Goal: Task Accomplishment & Management: Manage account settings

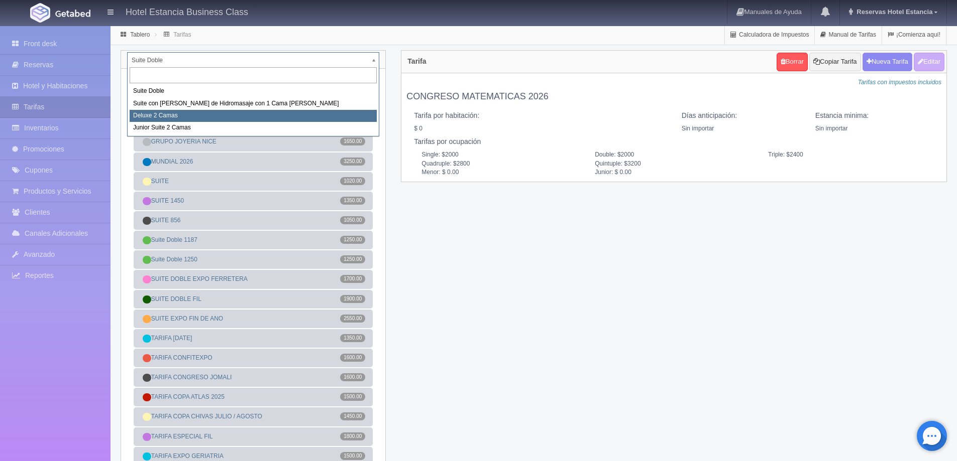
select select "2134"
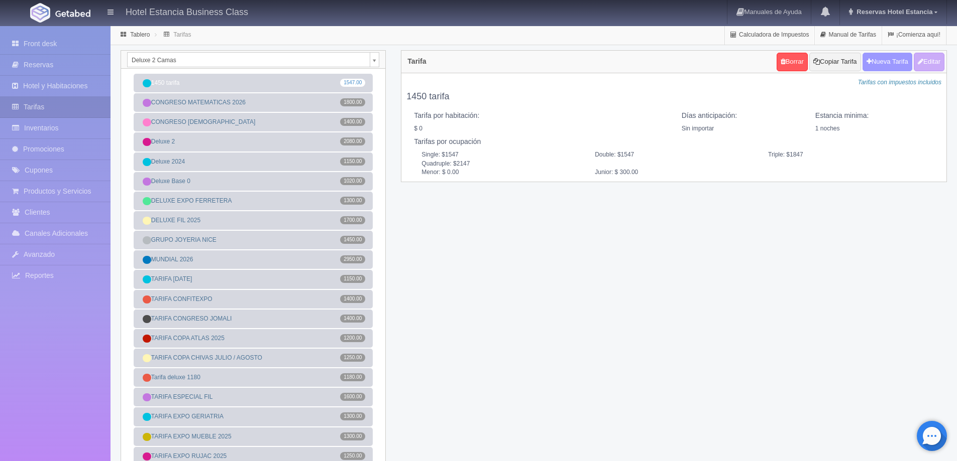
click at [876, 63] on button "Nueva Tarifa" at bounding box center [887, 62] width 50 height 19
select select
checkbox input "true"
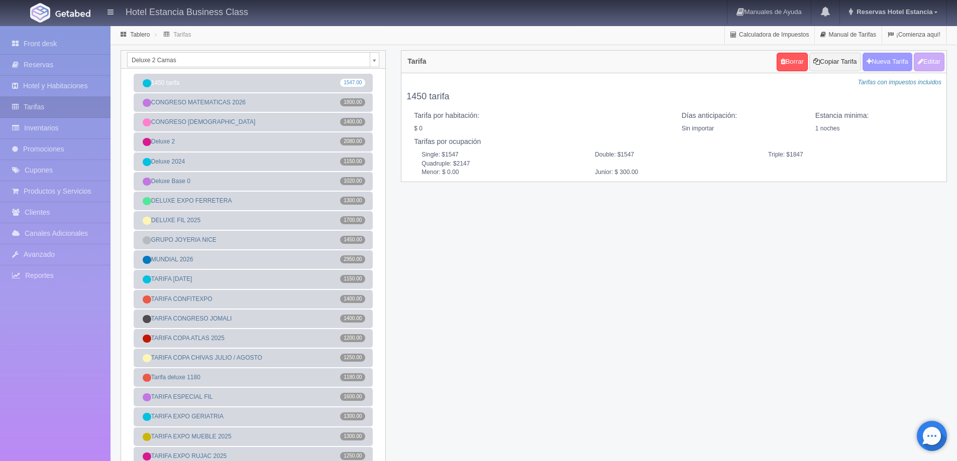
checkbox input "true"
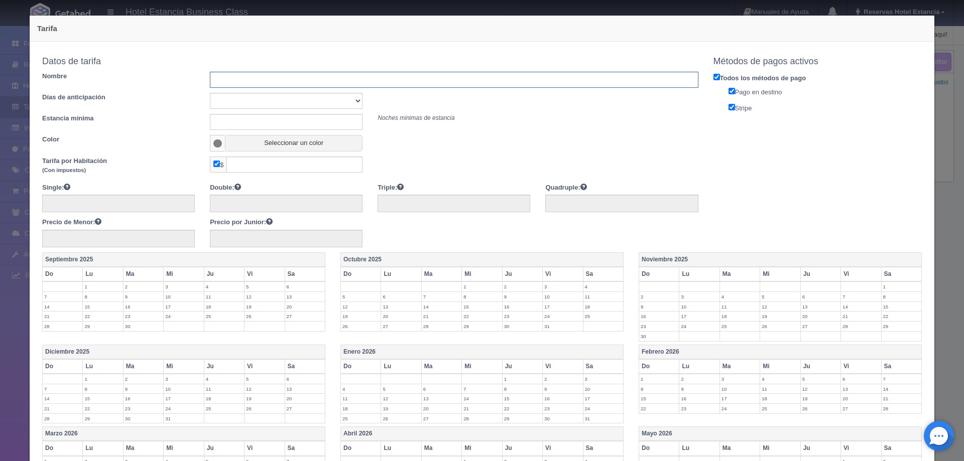
click at [301, 84] on input "text" at bounding box center [454, 80] width 488 height 16
type input "DELUXE [DATE]"
drag, startPoint x: 284, startPoint y: 99, endPoint x: 281, endPoint y: 104, distance: 5.9
click at [283, 99] on select "Sin importar 1 2 3 4 5 6 7 8 9 10" at bounding box center [286, 101] width 153 height 16
select select "0"
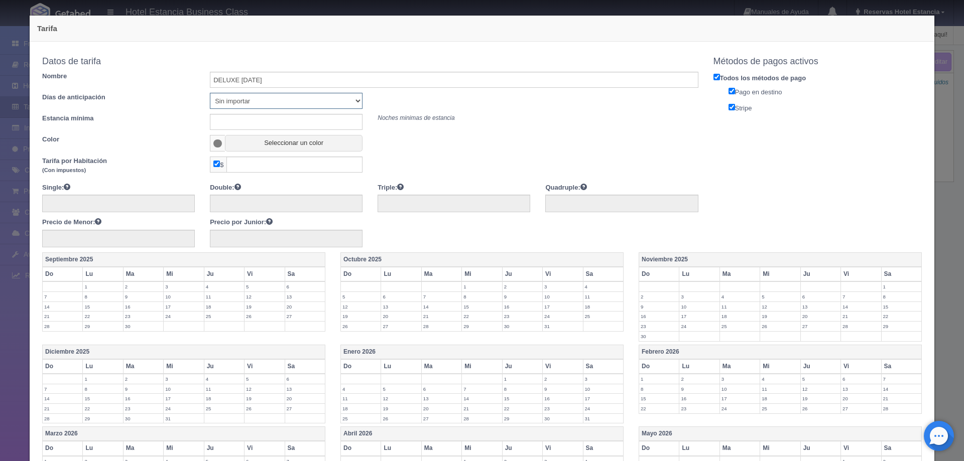
click at [210, 93] on select "Sin importar 1 2 3 4 5 6 7 8 9 10" at bounding box center [286, 101] width 153 height 16
click at [271, 123] on input "text" at bounding box center [286, 122] width 153 height 16
type input "0"
click at [274, 149] on button "Seleccionar un color" at bounding box center [294, 143] width 138 height 17
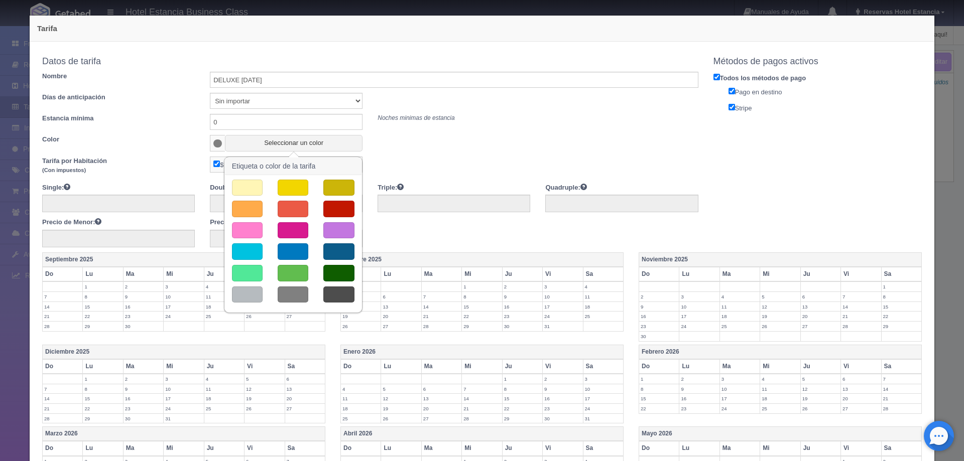
click at [292, 191] on button "button" at bounding box center [293, 188] width 31 height 17
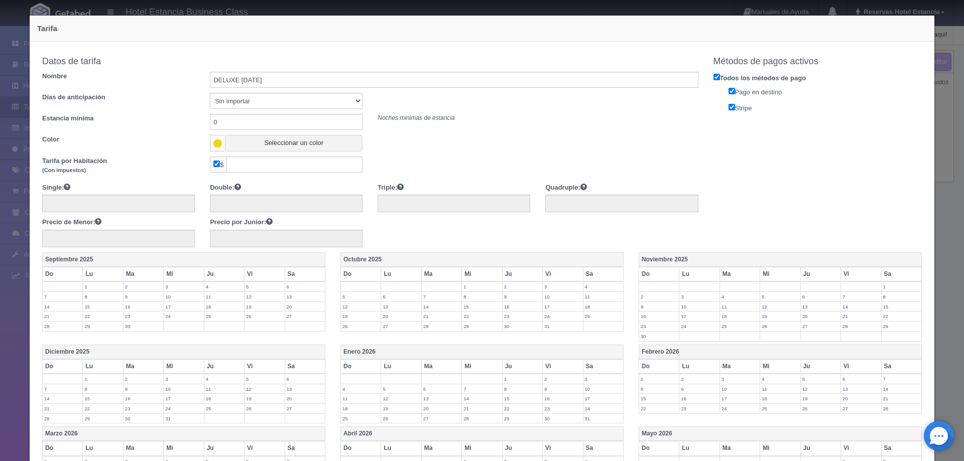
click at [216, 166] on input "checkbox" at bounding box center [216, 164] width 7 height 7
checkbox input "false"
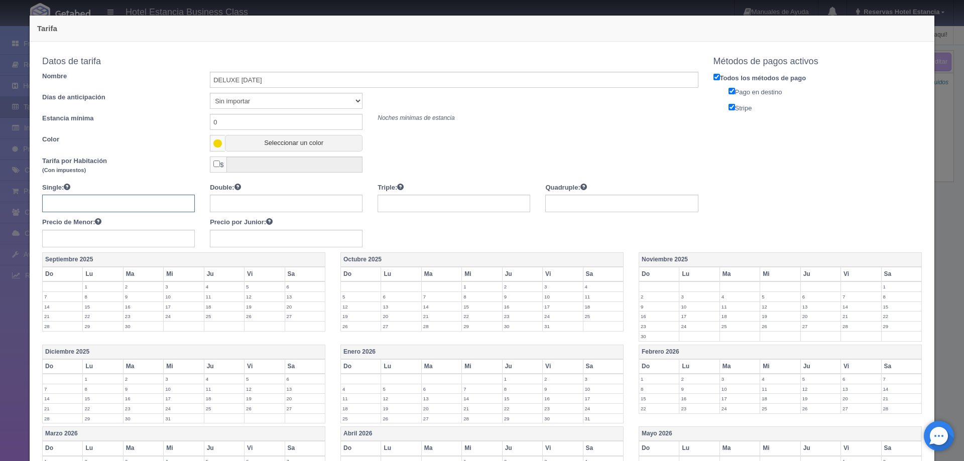
click at [140, 202] on input "text" at bounding box center [118, 204] width 153 height 18
type input "1150"
type input "1550"
type input "1950"
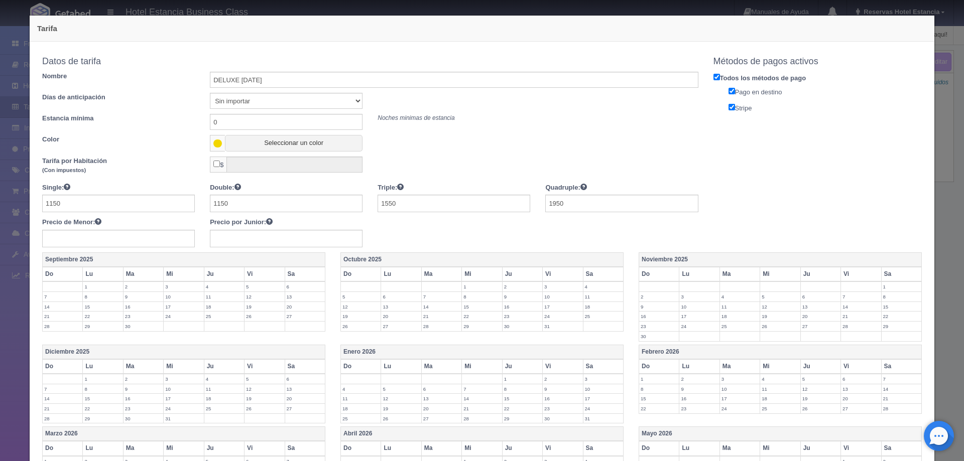
click at [503, 288] on label "2" at bounding box center [523, 287] width 40 height 10
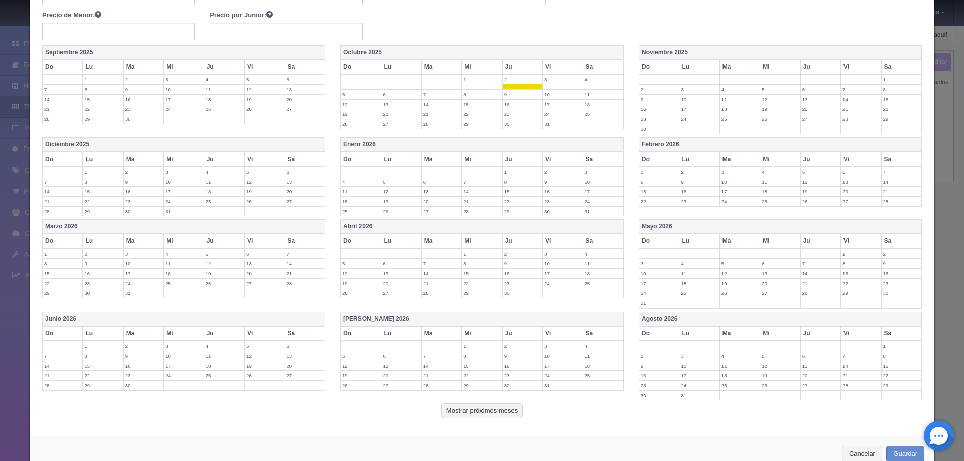
scroll to position [234, 0]
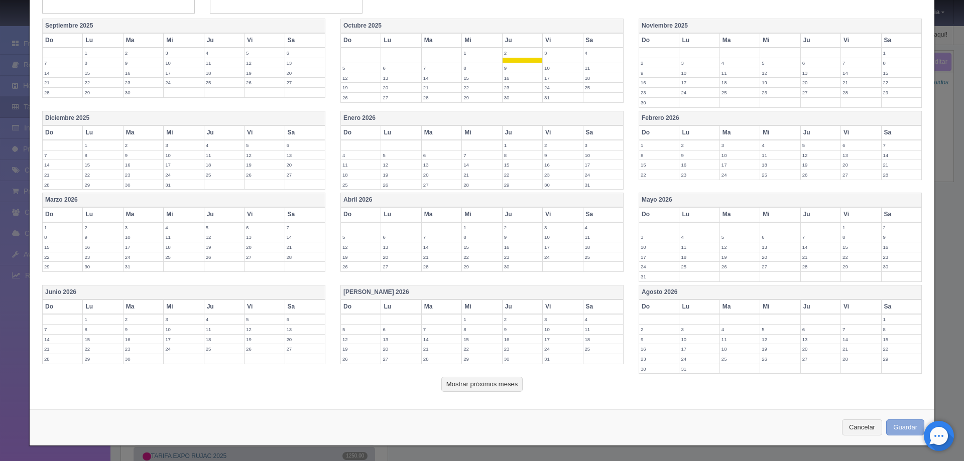
click at [899, 427] on button "Guardar" at bounding box center [905, 428] width 38 height 17
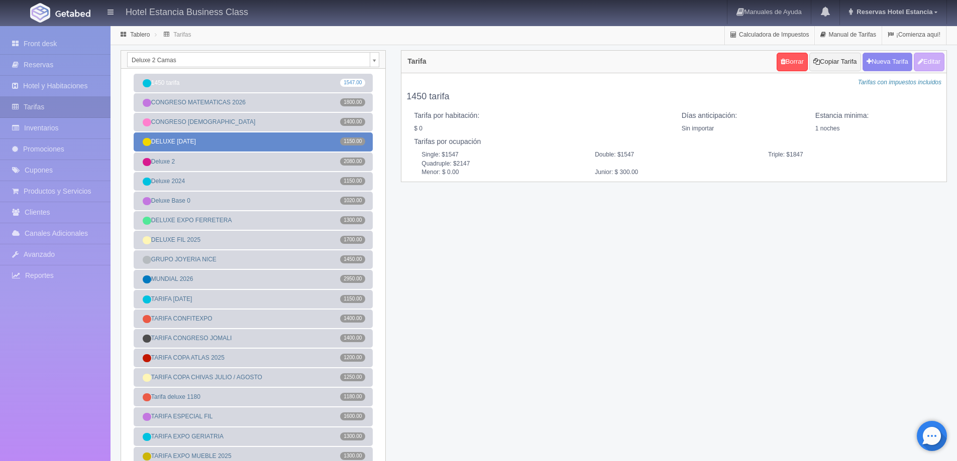
click at [253, 140] on link "DELUXE [DATE].00" at bounding box center [253, 142] width 239 height 19
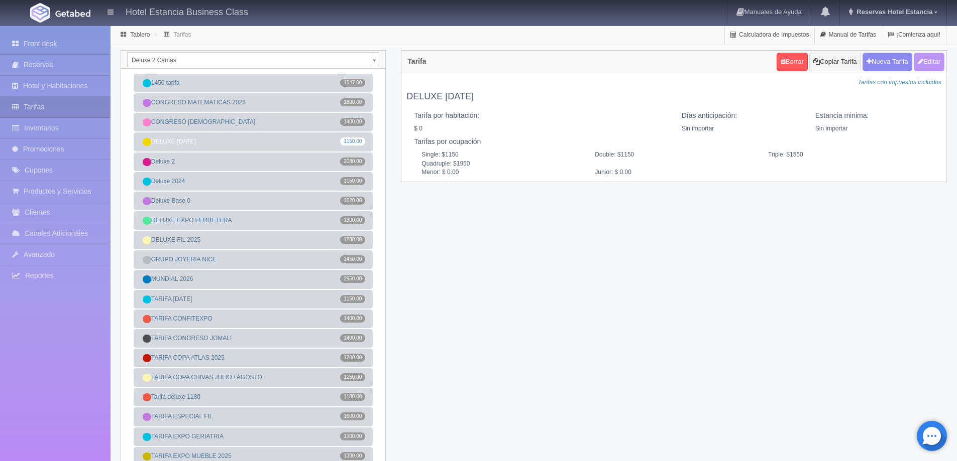
click at [935, 67] on button "Editar" at bounding box center [928, 62] width 31 height 19
type input "DELUXE [DATE]"
select select "0"
type input "0"
checkbox input "false"
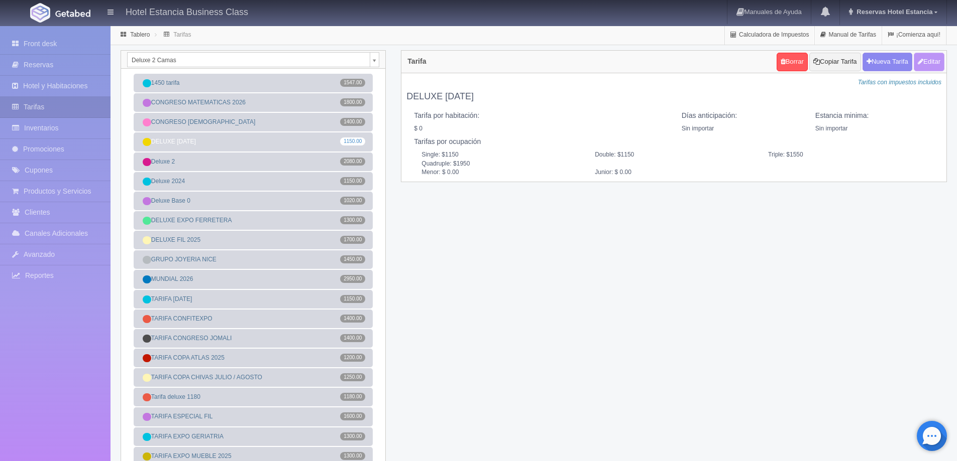
type input "1150"
type input "1550"
type input "1950"
type input "0.00"
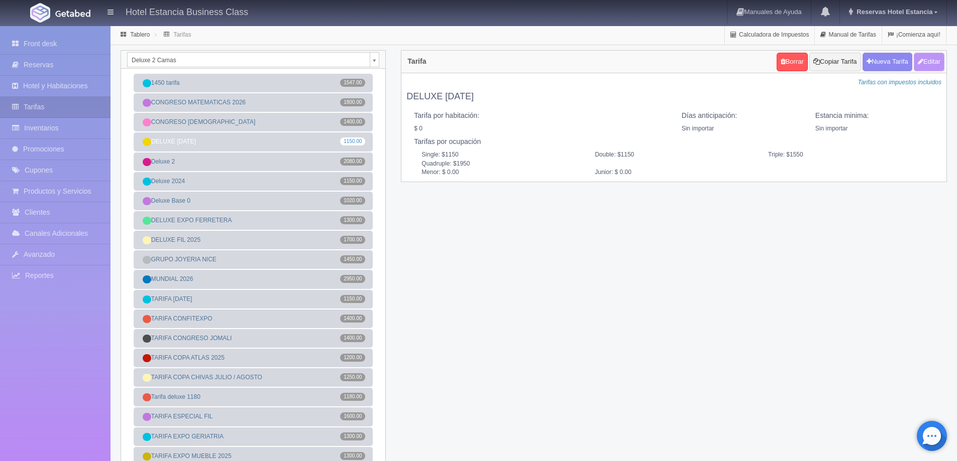
type input "0.00"
checkbox input "true"
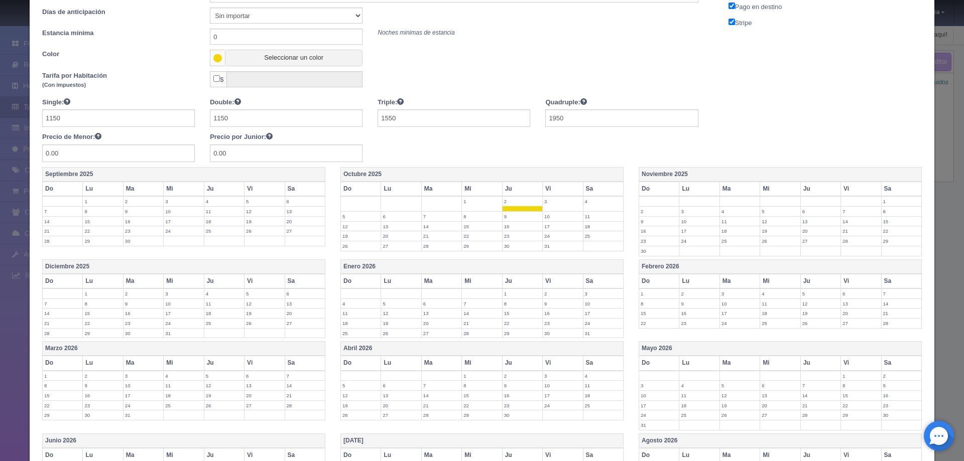
scroll to position [100, 0]
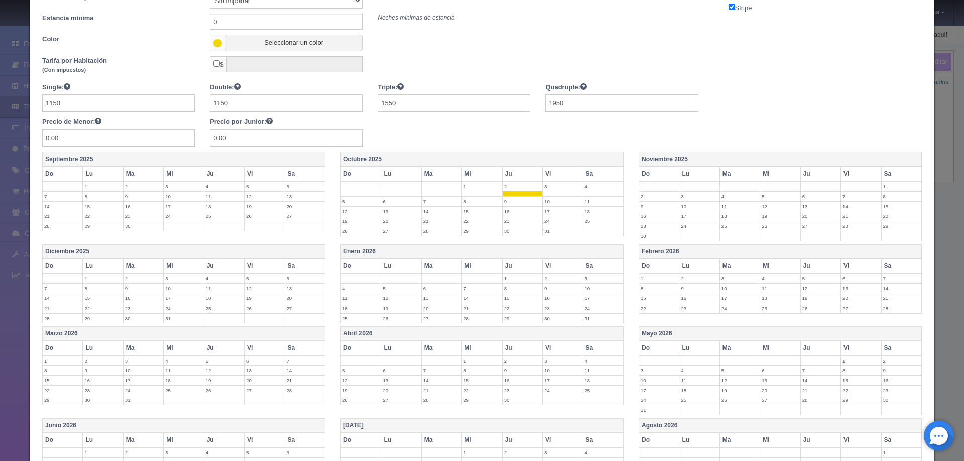
click at [566, 194] on td "3" at bounding box center [563, 188] width 40 height 15
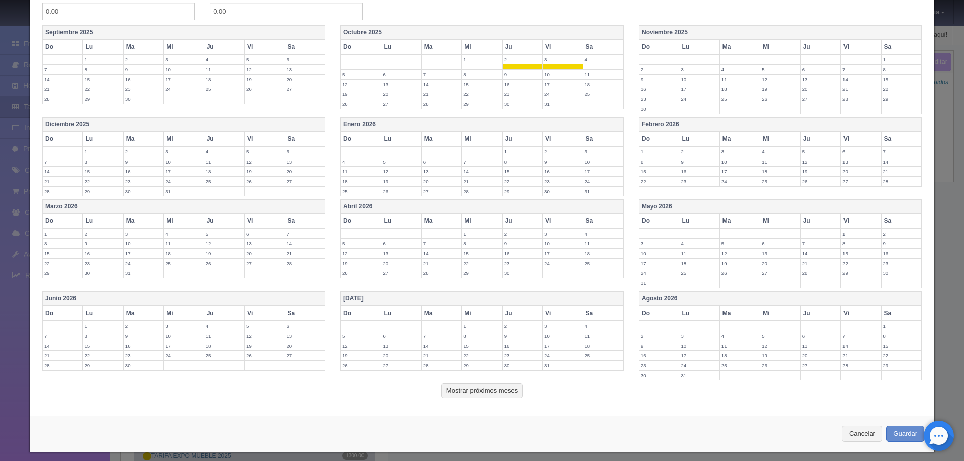
scroll to position [234, 0]
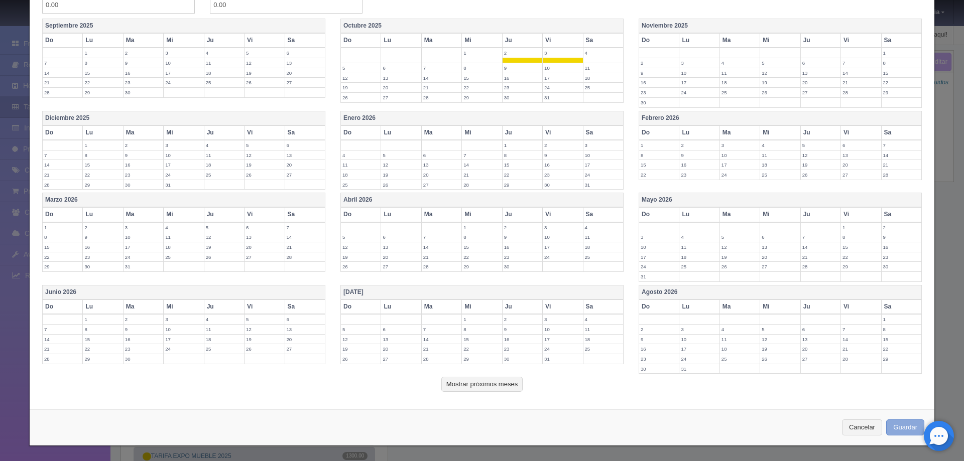
click at [891, 425] on button "Guardar" at bounding box center [905, 428] width 38 height 17
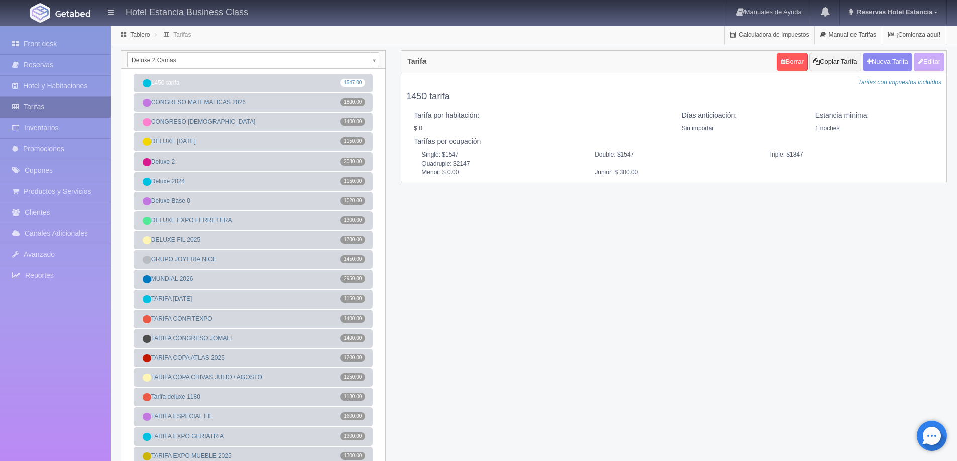
click at [50, 108] on link "Tarifas" at bounding box center [55, 107] width 110 height 21
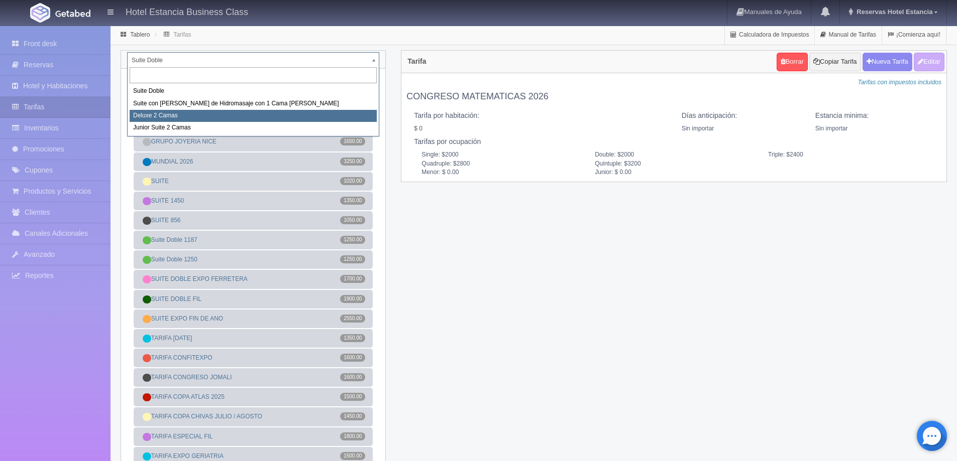
select select "2134"
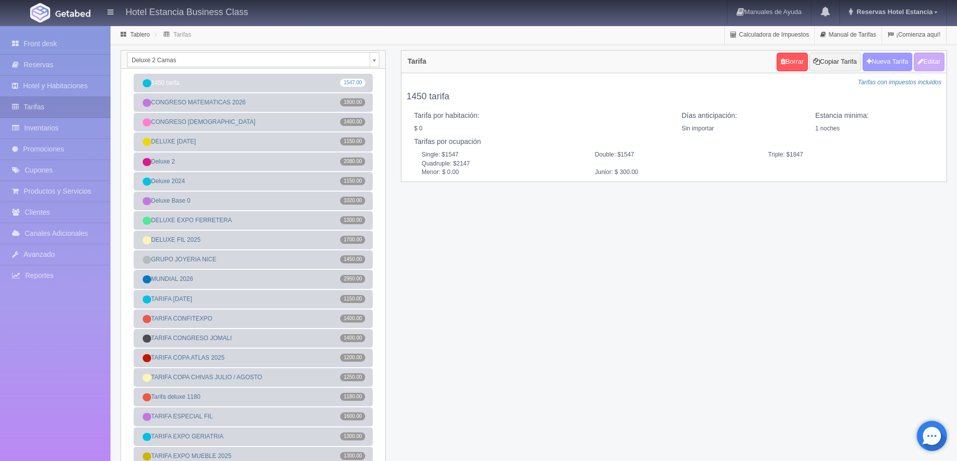
click at [885, 67] on button "Nueva Tarifa" at bounding box center [887, 62] width 50 height 19
select select
checkbox input "true"
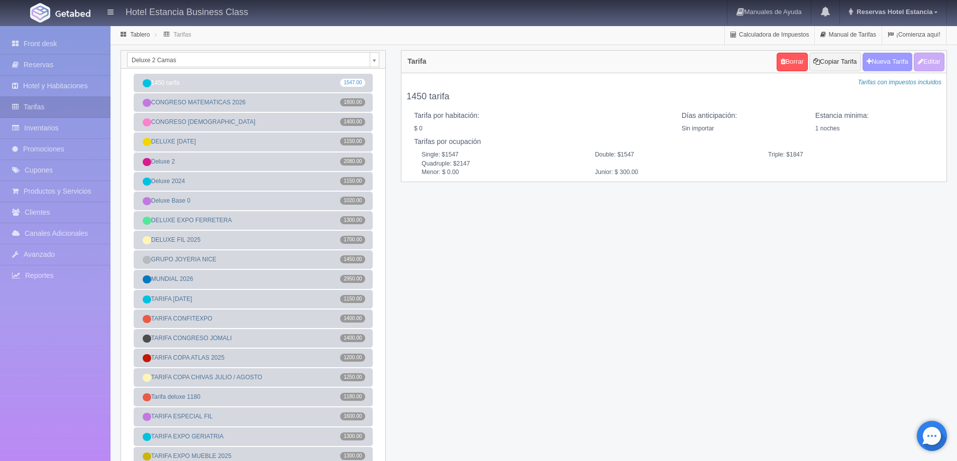
checkbox input "true"
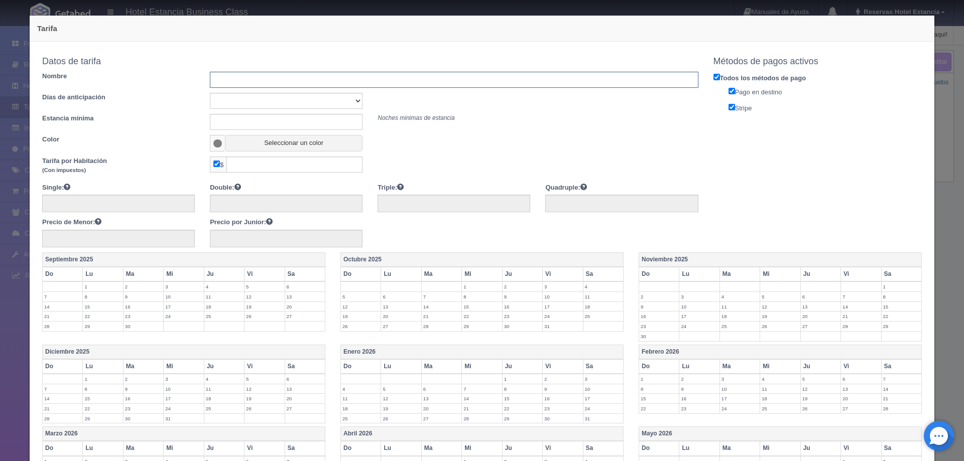
click at [254, 84] on input "text" at bounding box center [454, 80] width 488 height 16
type input "TARIFA ACADEMIA DANZARTE"
click at [280, 101] on select "Sin importar 1 2 3 4 5 6 7 8 9 10" at bounding box center [286, 101] width 153 height 16
select select "0"
click at [210, 93] on select "Sin importar 1 2 3 4 5 6 7 8 9 10" at bounding box center [286, 101] width 153 height 16
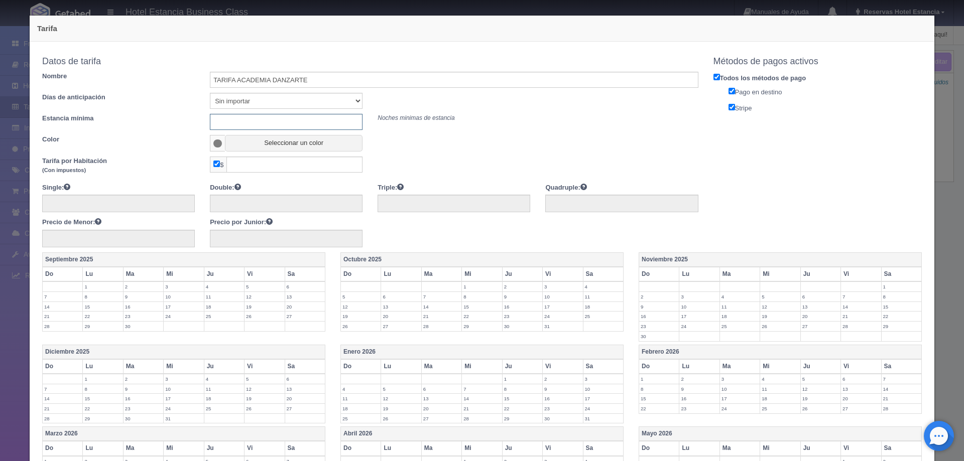
click at [273, 122] on input "text" at bounding box center [286, 122] width 153 height 16
type input "0"
click at [275, 146] on button "Seleccionar un color" at bounding box center [294, 143] width 138 height 17
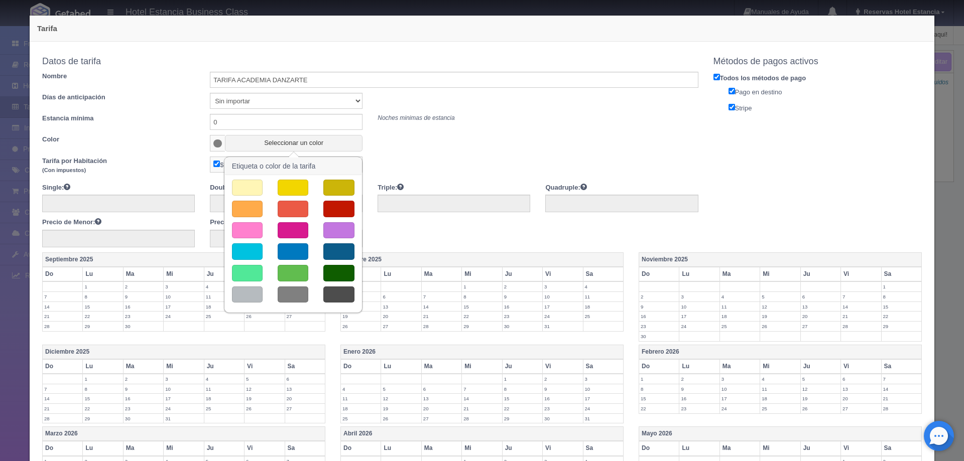
click at [250, 250] on button "button" at bounding box center [247, 252] width 31 height 17
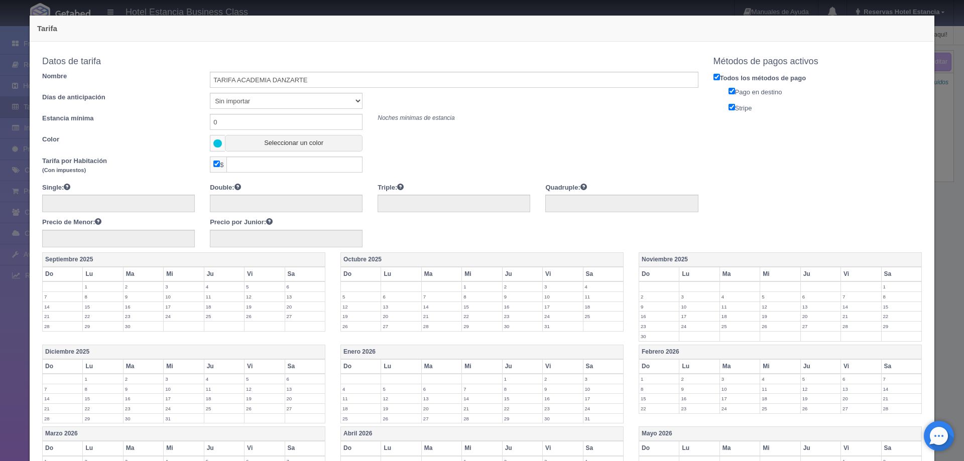
click at [216, 162] on input "checkbox" at bounding box center [216, 164] width 7 height 7
checkbox input "false"
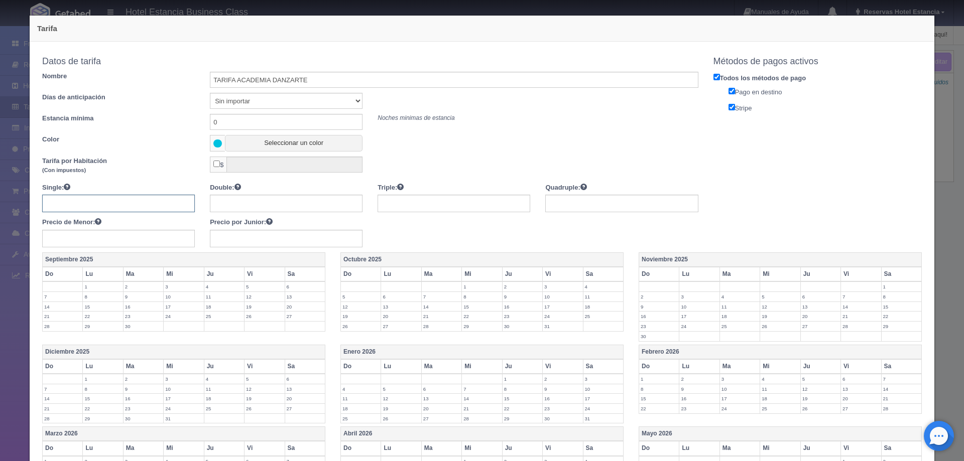
click at [156, 200] on input "text" at bounding box center [118, 204] width 153 height 18
type input "1250"
type input "1650"
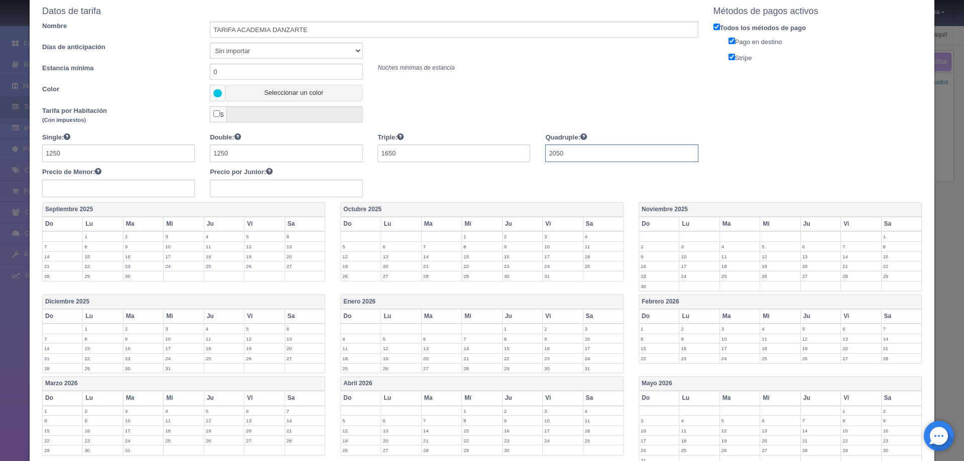
scroll to position [100, 0]
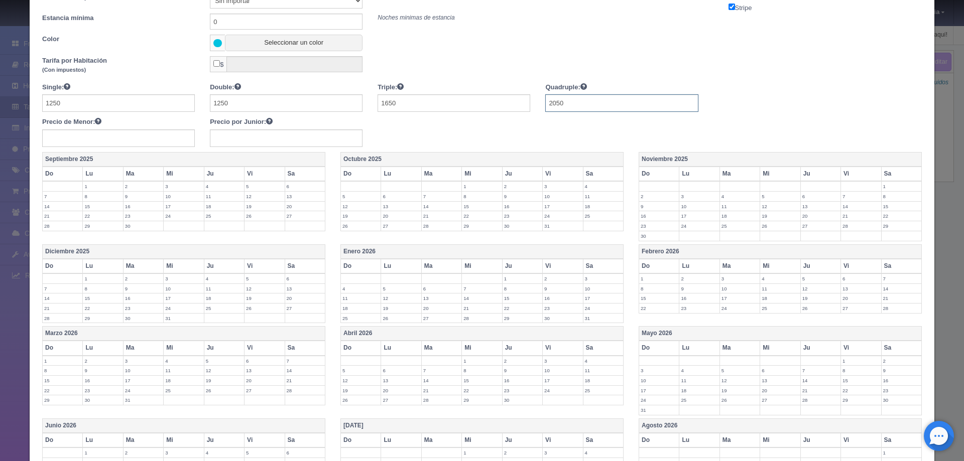
type input "2050"
click at [761, 217] on label "19" at bounding box center [780, 216] width 40 height 10
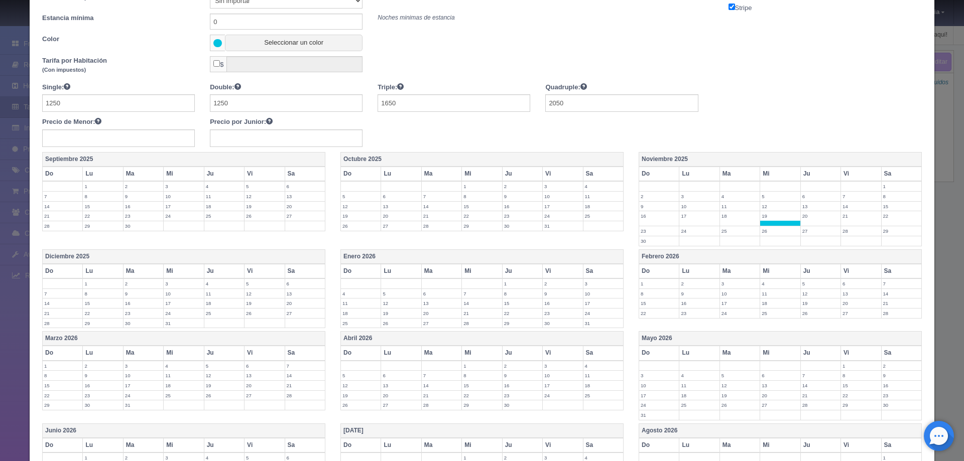
click at [801, 217] on label "20" at bounding box center [821, 216] width 40 height 10
click at [846, 217] on label "21" at bounding box center [861, 216] width 40 height 10
click at [882, 219] on label "22" at bounding box center [902, 216] width 40 height 10
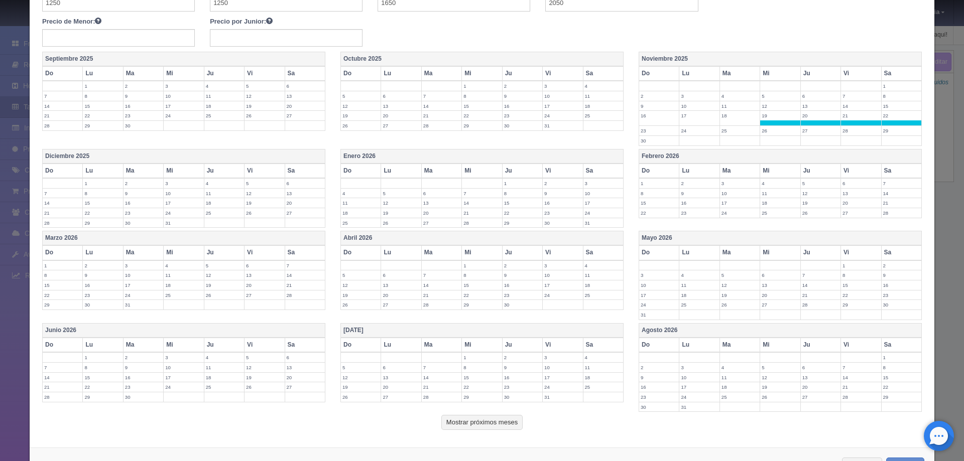
scroll to position [239, 0]
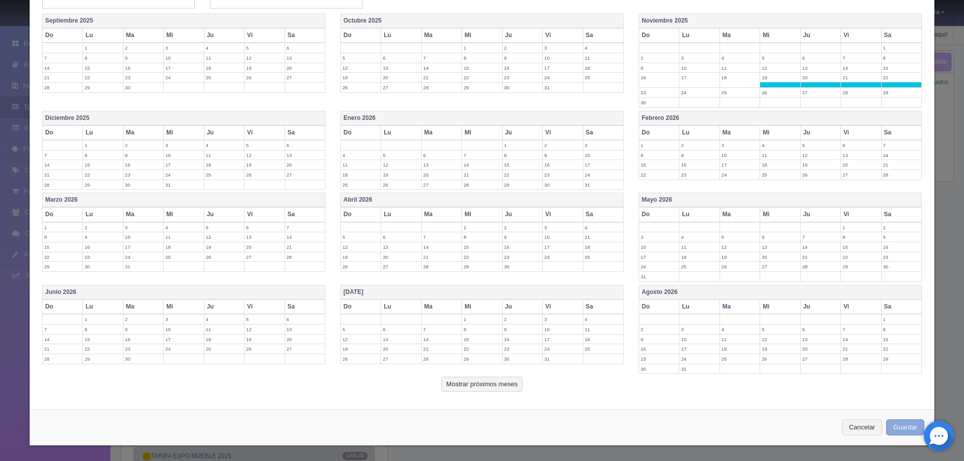
click at [895, 423] on button "Guardar" at bounding box center [905, 428] width 38 height 17
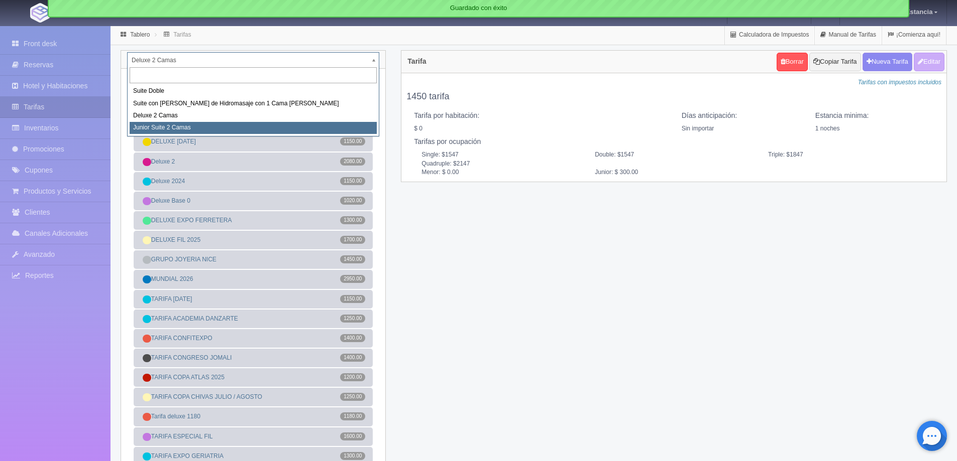
select select "2164"
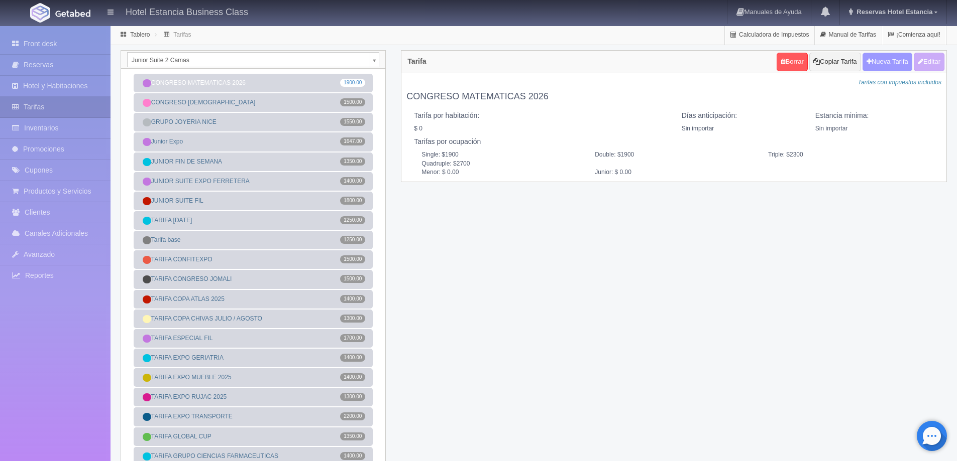
click at [886, 63] on button "Nueva Tarifa" at bounding box center [887, 62] width 50 height 19
select select
checkbox input "true"
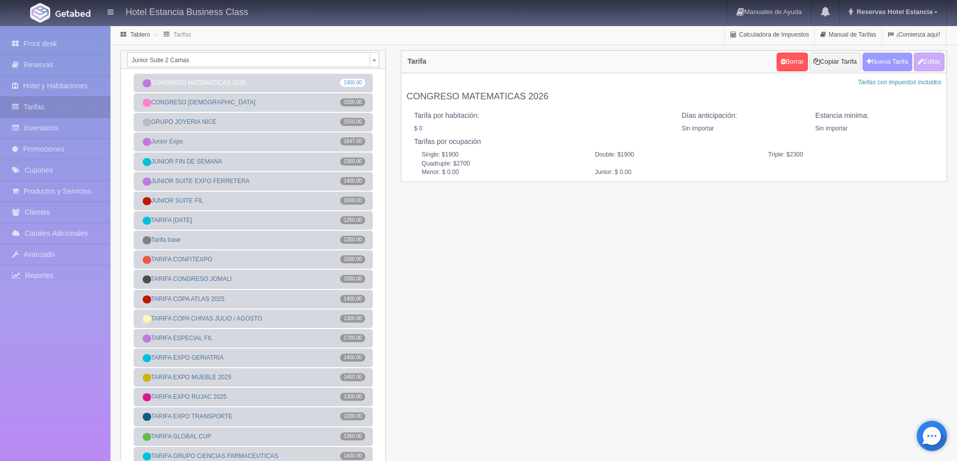
checkbox input "true"
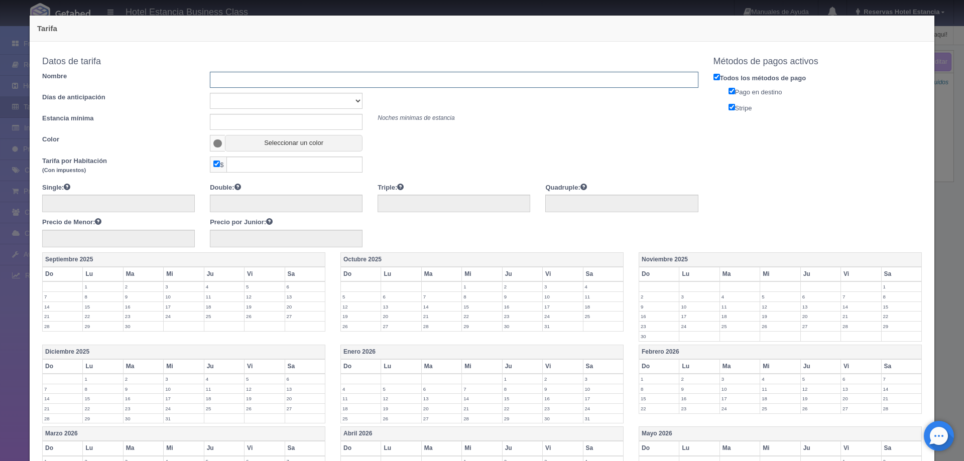
click at [316, 82] on input "text" at bounding box center [454, 80] width 488 height 16
type input "TARIFA ACADEMIA DANZARTE"
click at [311, 103] on select "Sin importar 1 2 3 4 5 6 7 8 9 10" at bounding box center [286, 101] width 153 height 16
select select "0"
click at [210, 93] on select "Sin importar 1 2 3 4 5 6 7 8 9 10" at bounding box center [286, 101] width 153 height 16
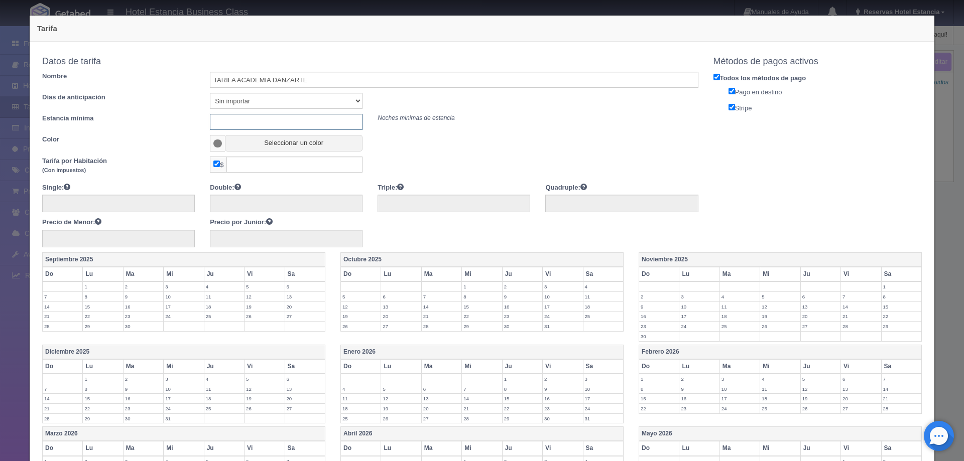
click at [291, 128] on input "text" at bounding box center [286, 122] width 153 height 16
type input "0"
click at [265, 141] on button "Seleccionar un color" at bounding box center [294, 143] width 138 height 17
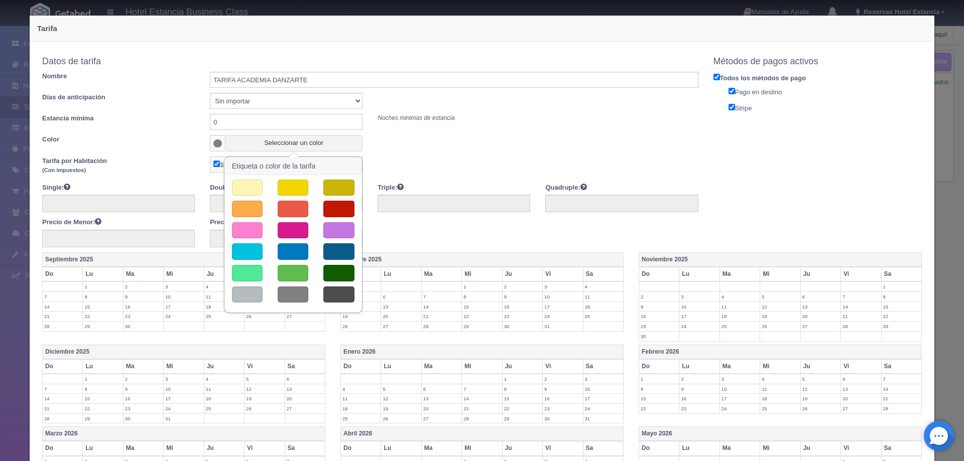
click at [247, 250] on button "button" at bounding box center [247, 252] width 31 height 17
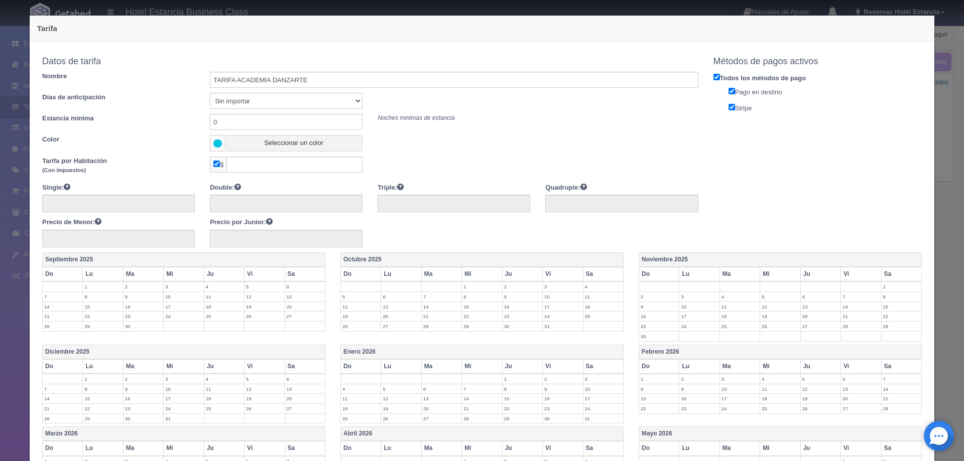
click at [215, 163] on input "checkbox" at bounding box center [216, 164] width 7 height 7
checkbox input "false"
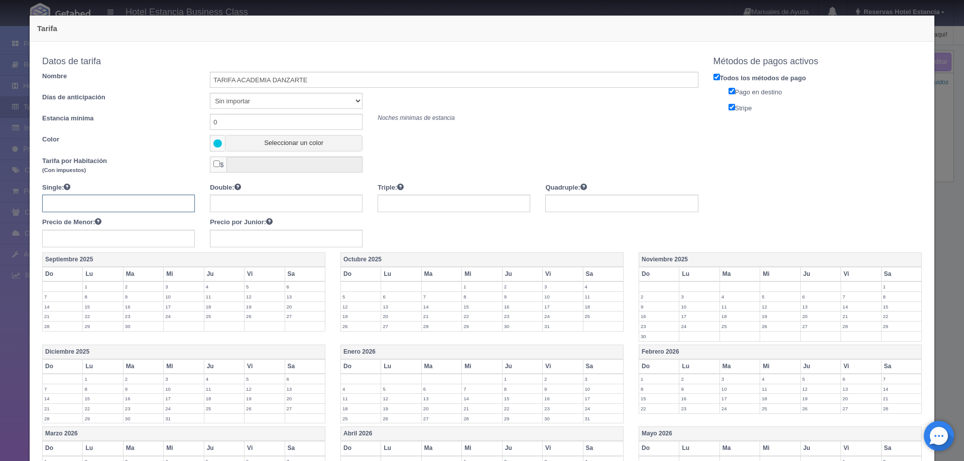
click at [145, 206] on input "text" at bounding box center [118, 204] width 153 height 18
type input "1350"
type input "1750"
type input "2150"
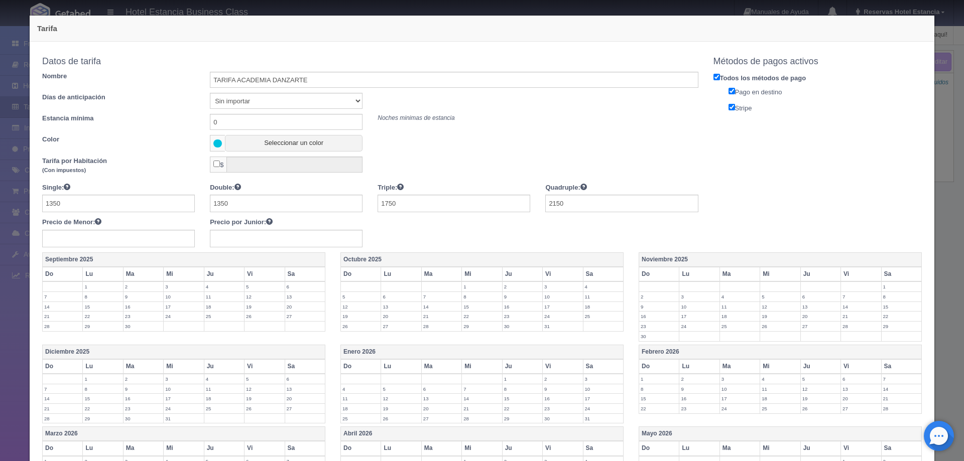
click at [760, 317] on label "19" at bounding box center [780, 317] width 40 height 10
click at [801, 319] on label "20" at bounding box center [821, 317] width 40 height 10
click at [844, 319] on label "21" at bounding box center [861, 317] width 40 height 10
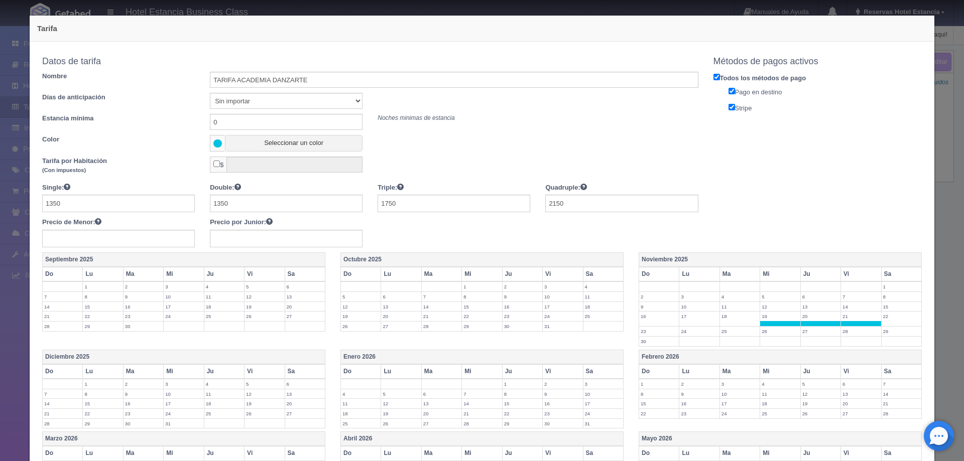
click at [885, 318] on label "22" at bounding box center [902, 317] width 40 height 10
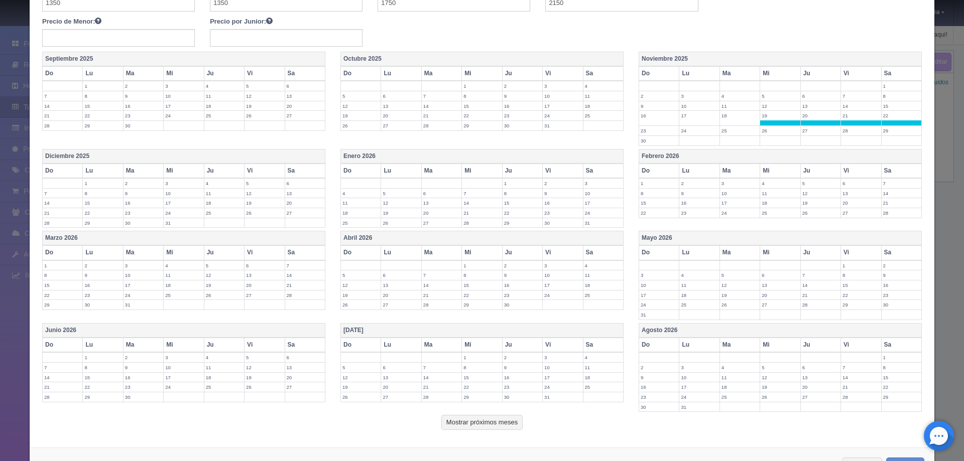
scroll to position [239, 0]
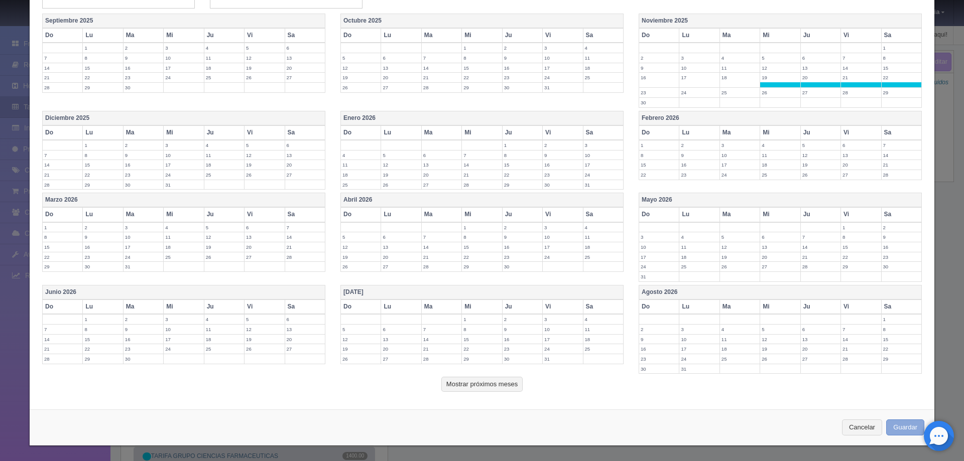
click at [899, 425] on button "Guardar" at bounding box center [905, 428] width 38 height 17
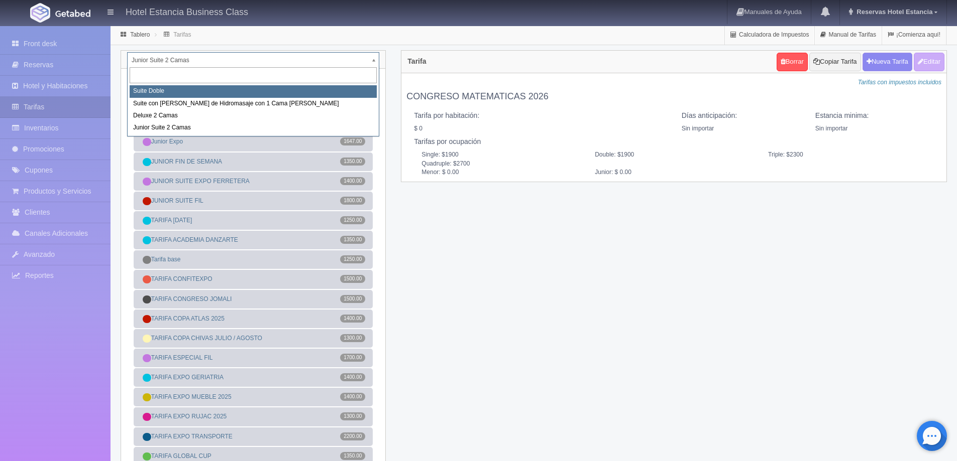
select select "546"
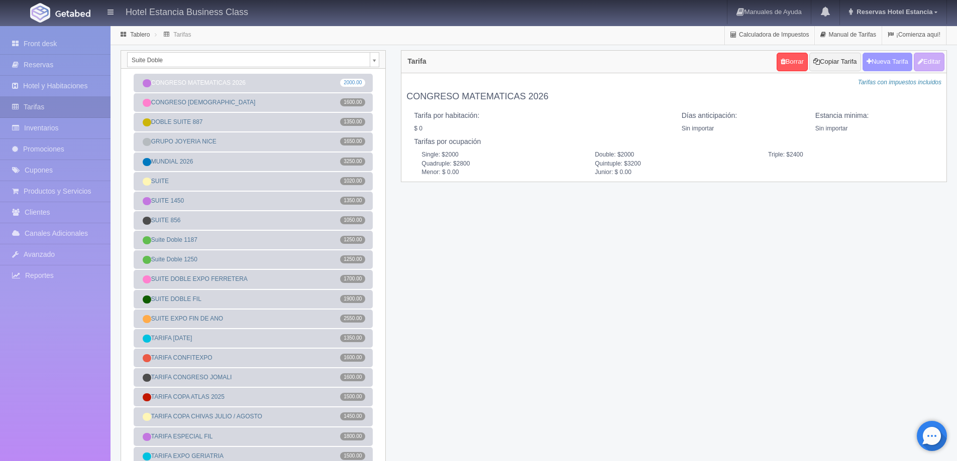
click at [872, 63] on button "Nueva Tarifa" at bounding box center [887, 62] width 50 height 19
select select
checkbox input "true"
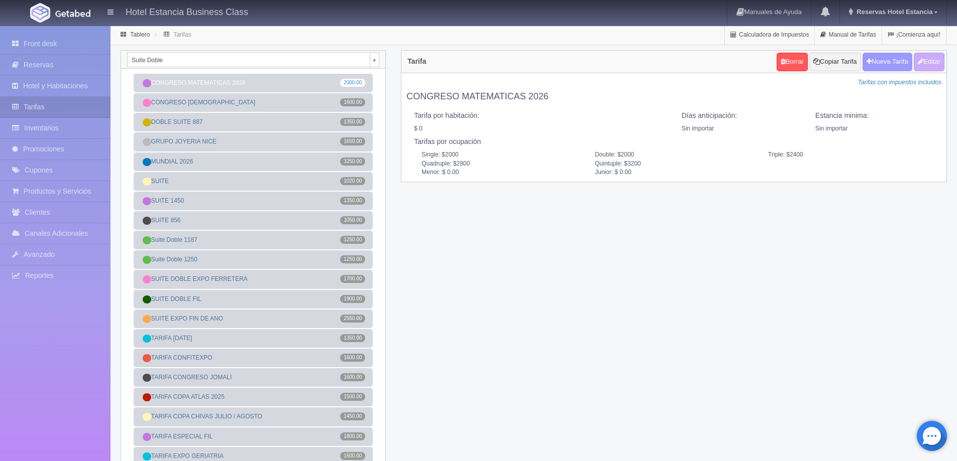
checkbox input "true"
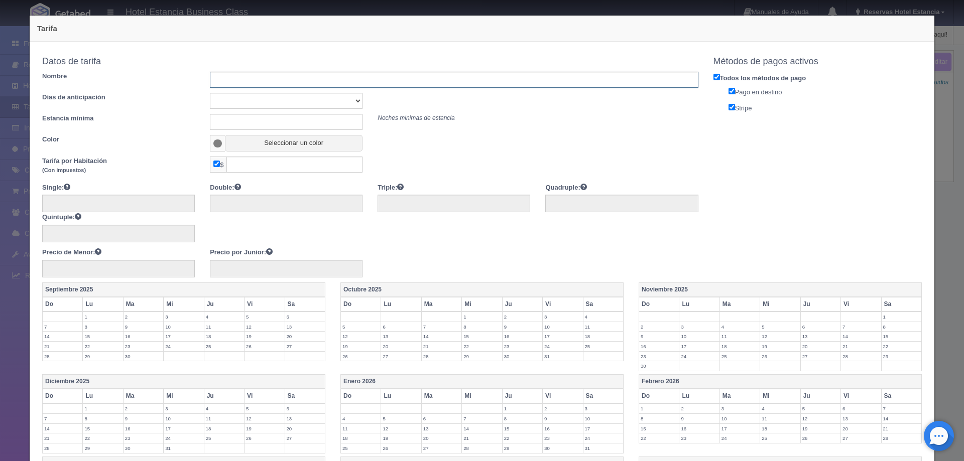
click at [234, 75] on input "text" at bounding box center [454, 80] width 488 height 16
type input "TARIFA ACADEMIA DANZARTE"
click at [275, 106] on select "Sin importar 1 2 3 4 5 6 7 8 9 10" at bounding box center [286, 101] width 153 height 16
select select "0"
click at [210, 93] on select "Sin importar 1 2 3 4 5 6 7 8 9 10" at bounding box center [286, 101] width 153 height 16
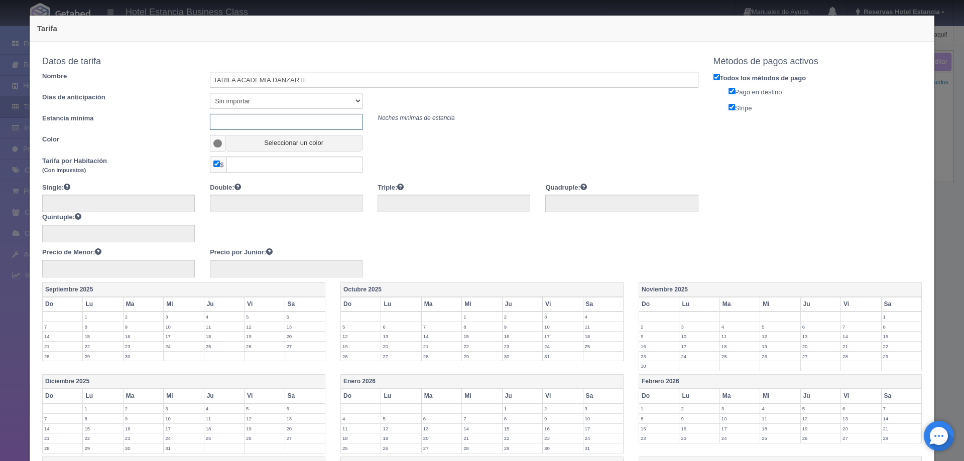
click at [256, 124] on input "text" at bounding box center [286, 122] width 153 height 16
type input "0"
click at [245, 145] on button "Seleccionar un color" at bounding box center [294, 143] width 138 height 17
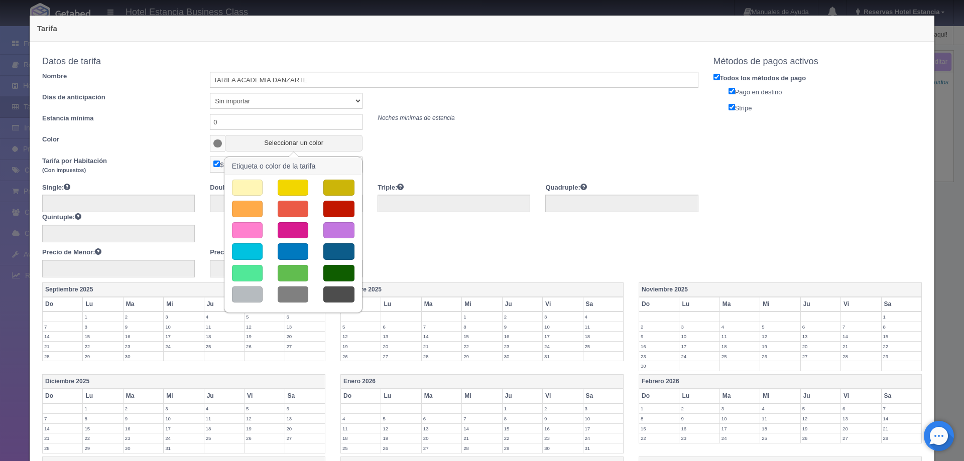
click at [244, 247] on button "button" at bounding box center [247, 252] width 31 height 17
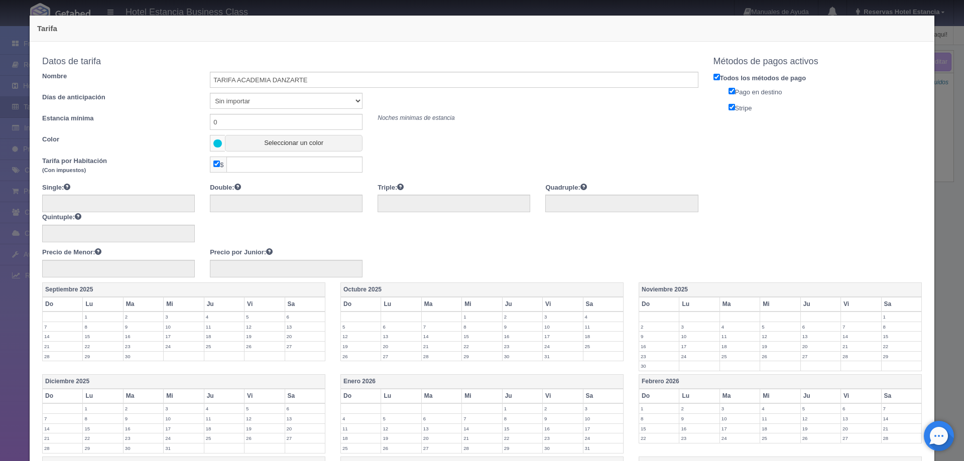
click at [214, 166] on input "checkbox" at bounding box center [216, 164] width 7 height 7
checkbox input "false"
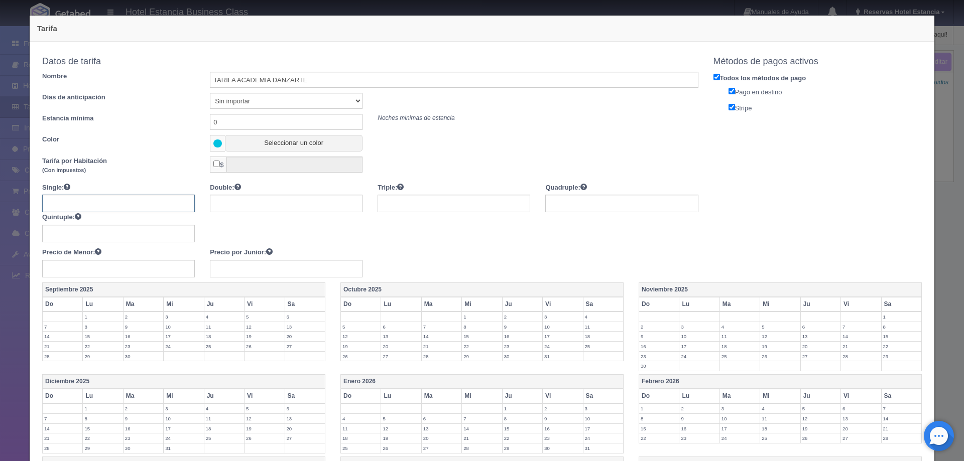
click at [118, 209] on input "text" at bounding box center [118, 204] width 153 height 18
type input "1450"
type input "1850"
type input "2250"
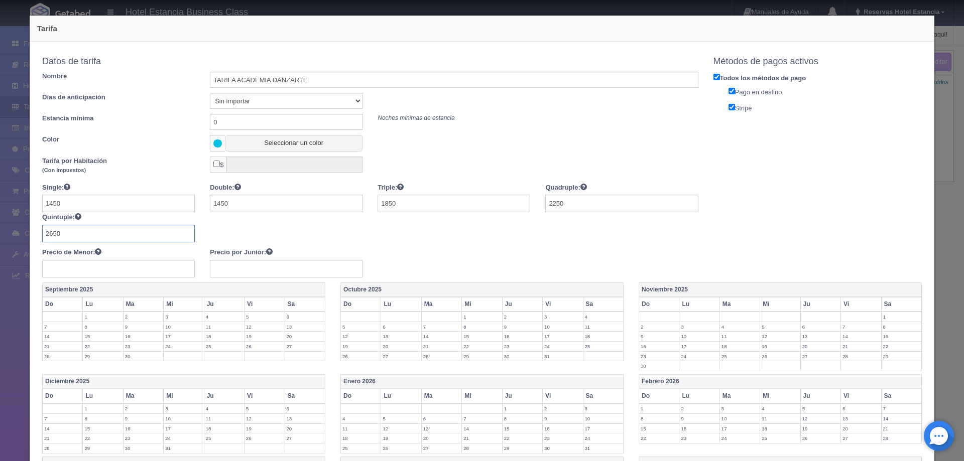
type input "2650"
click at [769, 348] on label "19" at bounding box center [780, 347] width 40 height 10
click at [801, 346] on label "20" at bounding box center [821, 347] width 40 height 10
click at [843, 350] on label "21" at bounding box center [861, 347] width 40 height 10
click at [892, 346] on label "22" at bounding box center [902, 347] width 40 height 10
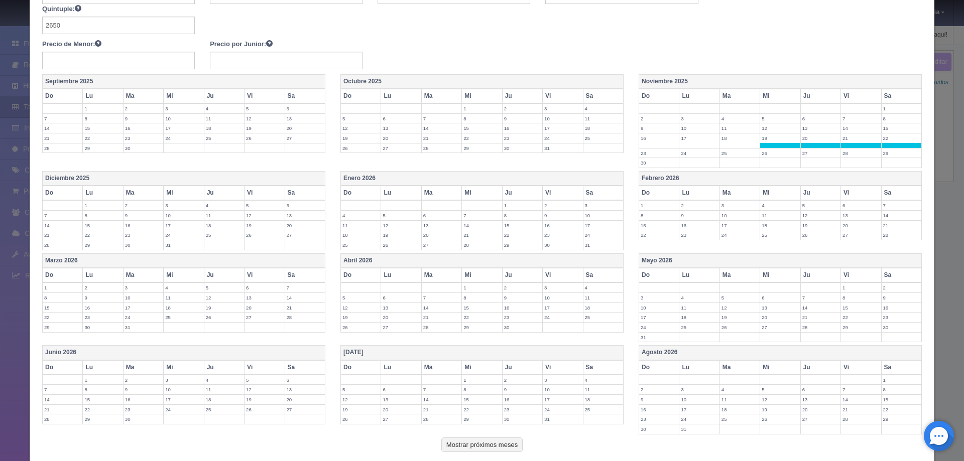
scroll to position [269, 0]
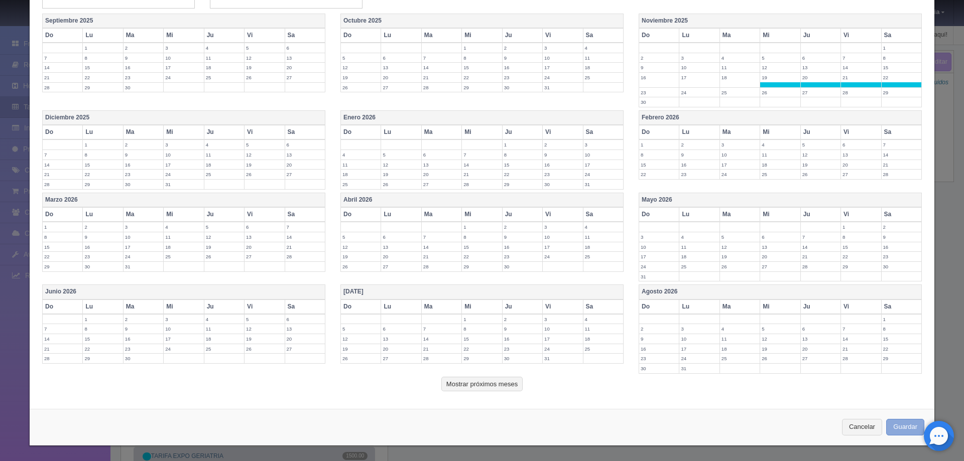
click at [911, 430] on button "Guardar" at bounding box center [905, 427] width 38 height 17
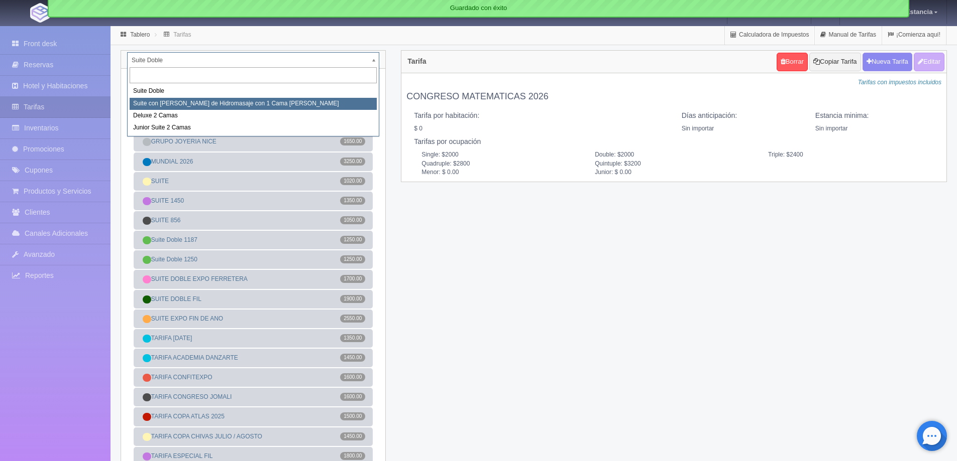
select select "2033"
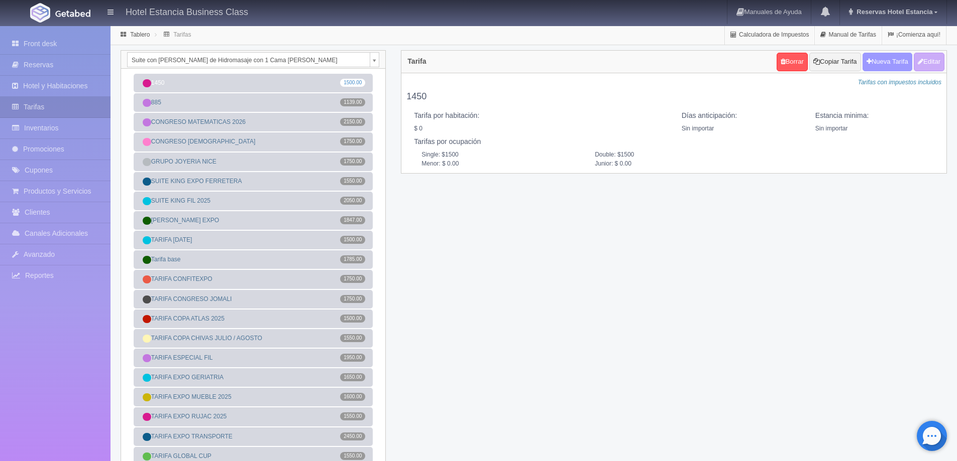
click at [894, 63] on button "Nueva Tarifa" at bounding box center [887, 62] width 50 height 19
select select
checkbox input "true"
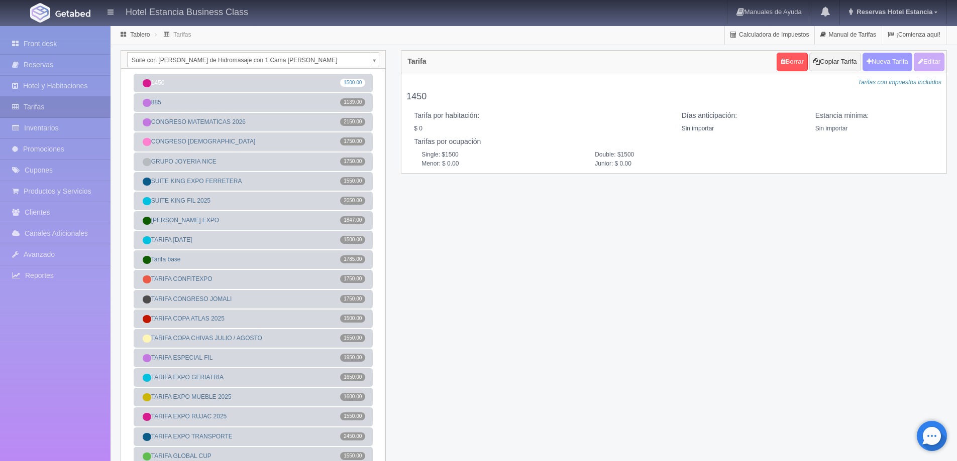
checkbox input "true"
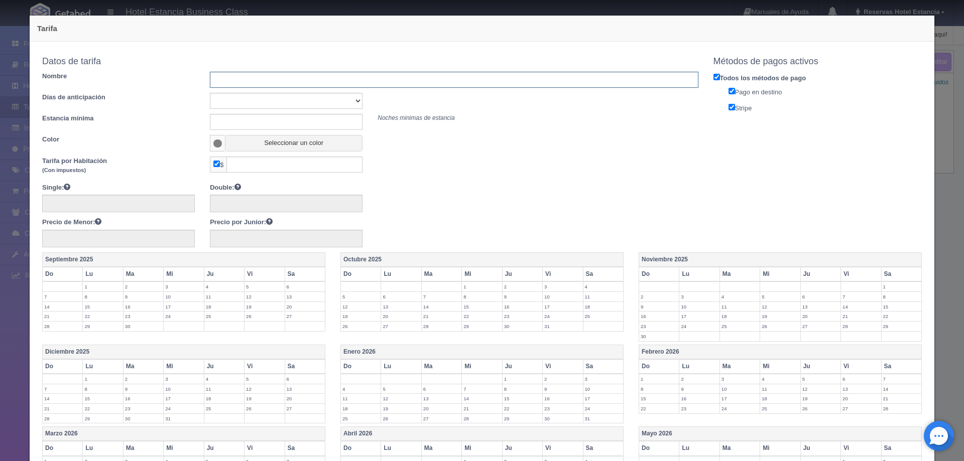
click at [452, 85] on input "text" at bounding box center [454, 80] width 488 height 16
type input "TARIFA ACADEMIA DANZARTE"
click at [311, 100] on select "Sin importar 1 2 3 4 5 6 7 8 9 10" at bounding box center [286, 101] width 153 height 16
select select "0"
click at [210, 93] on select "Sin importar 1 2 3 4 5 6 7 8 9 10" at bounding box center [286, 101] width 153 height 16
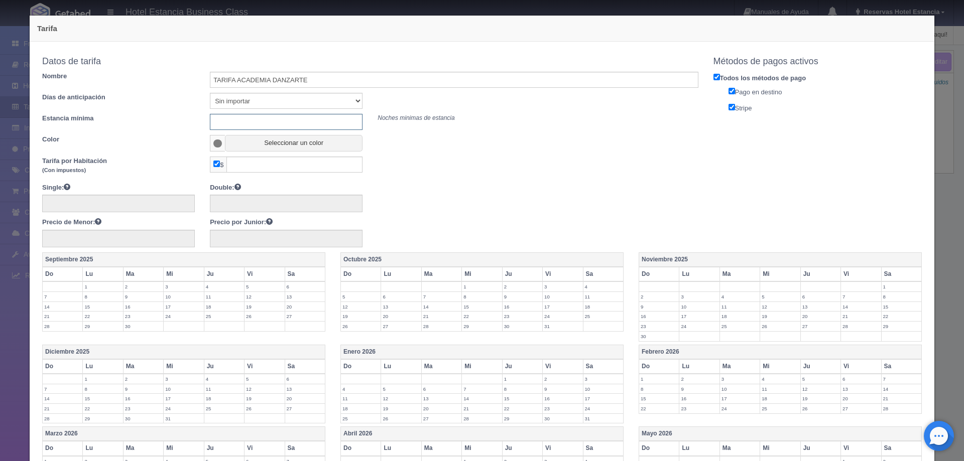
click at [287, 127] on input "text" at bounding box center [286, 122] width 153 height 16
type input "0"
click at [281, 146] on button "Seleccionar un color" at bounding box center [294, 143] width 138 height 17
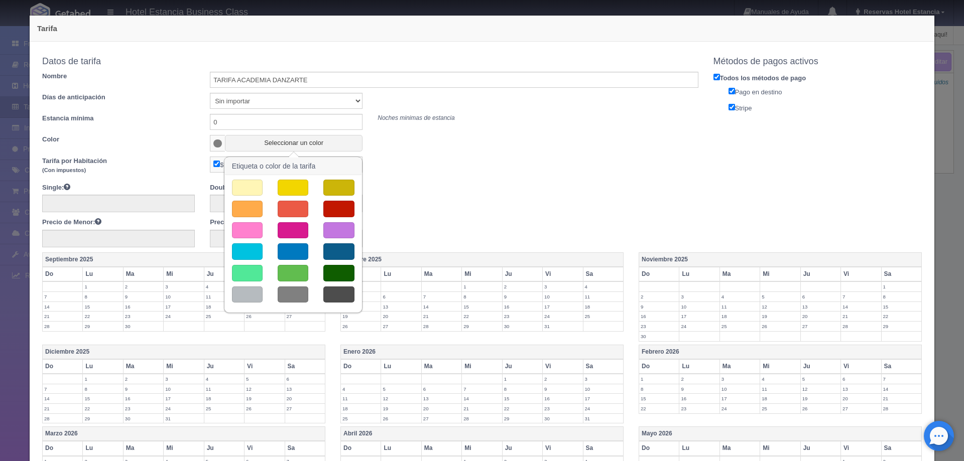
click at [242, 250] on button "button" at bounding box center [247, 252] width 31 height 17
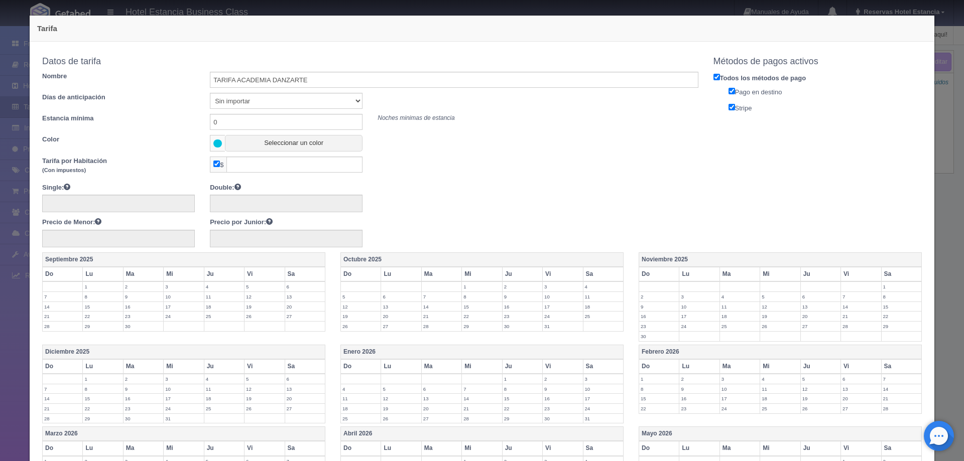
click at [214, 163] on input "checkbox" at bounding box center [216, 164] width 7 height 7
checkbox input "false"
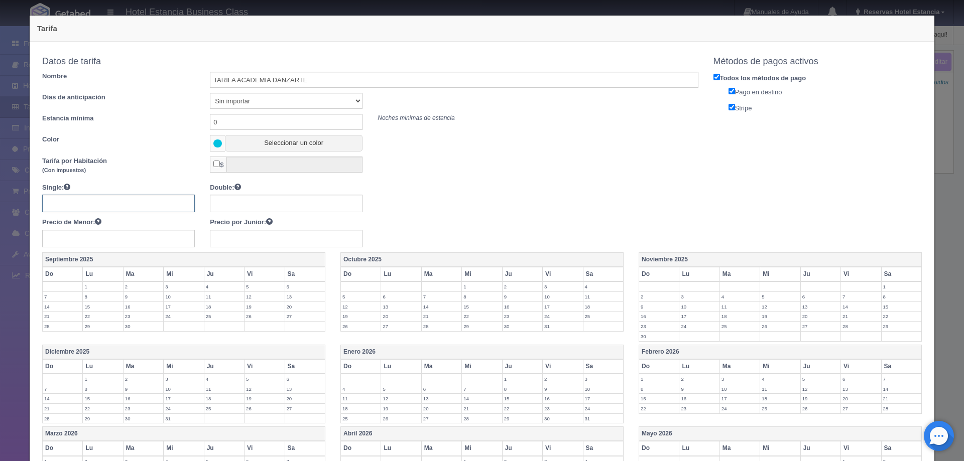
click at [130, 201] on input "text" at bounding box center [118, 204] width 153 height 18
type input "1600"
click at [775, 320] on label "19" at bounding box center [780, 317] width 40 height 10
click at [793, 316] on label "19" at bounding box center [780, 317] width 40 height 10
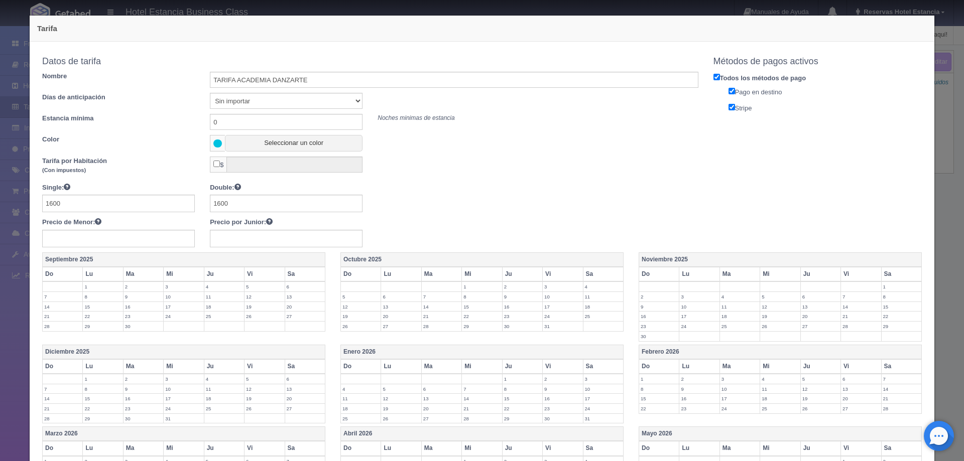
click at [777, 314] on label "19" at bounding box center [780, 317] width 40 height 10
click at [806, 315] on label "20" at bounding box center [821, 317] width 40 height 10
click at [841, 321] on label "21" at bounding box center [861, 317] width 40 height 10
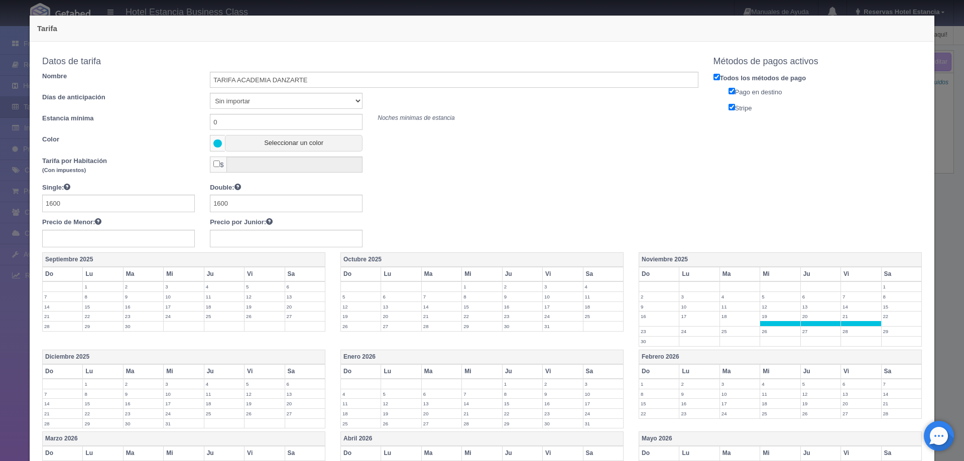
click at [873, 317] on label "21" at bounding box center [861, 317] width 40 height 10
click at [882, 316] on label "22" at bounding box center [902, 317] width 40 height 10
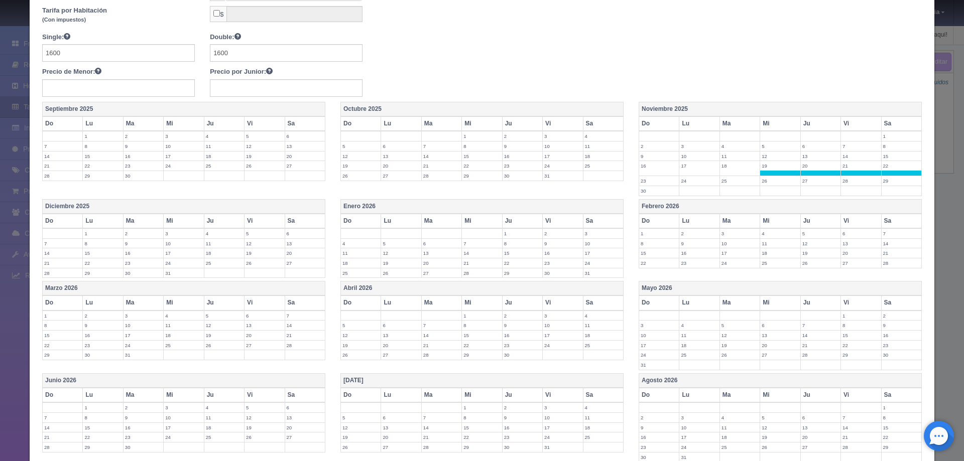
scroll to position [239, 0]
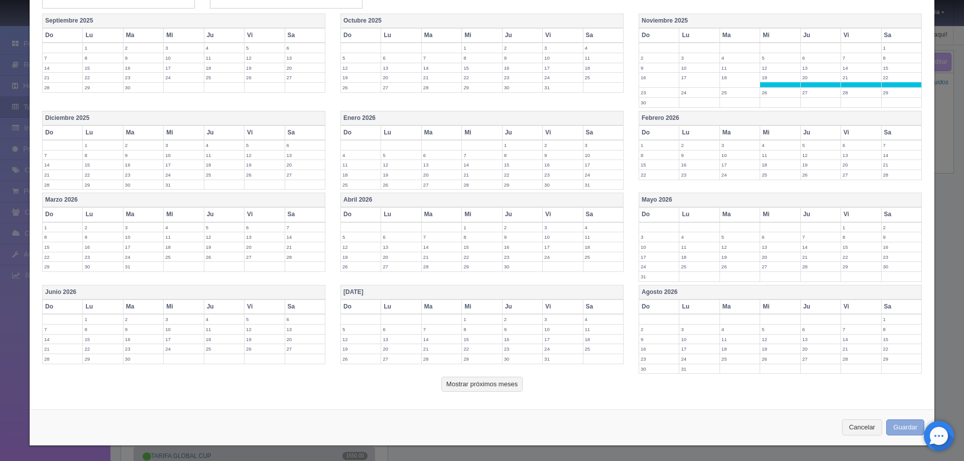
click at [889, 420] on button "Guardar" at bounding box center [905, 428] width 38 height 17
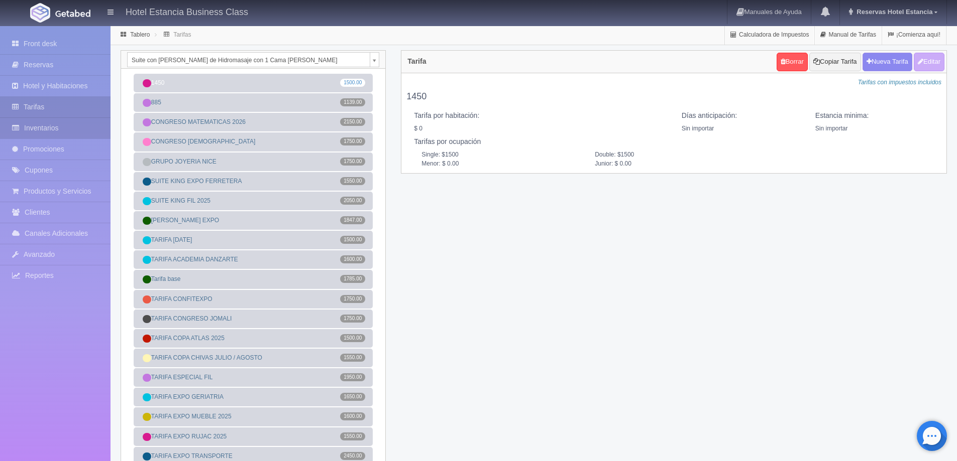
click at [48, 124] on link "Inventarios" at bounding box center [55, 128] width 110 height 21
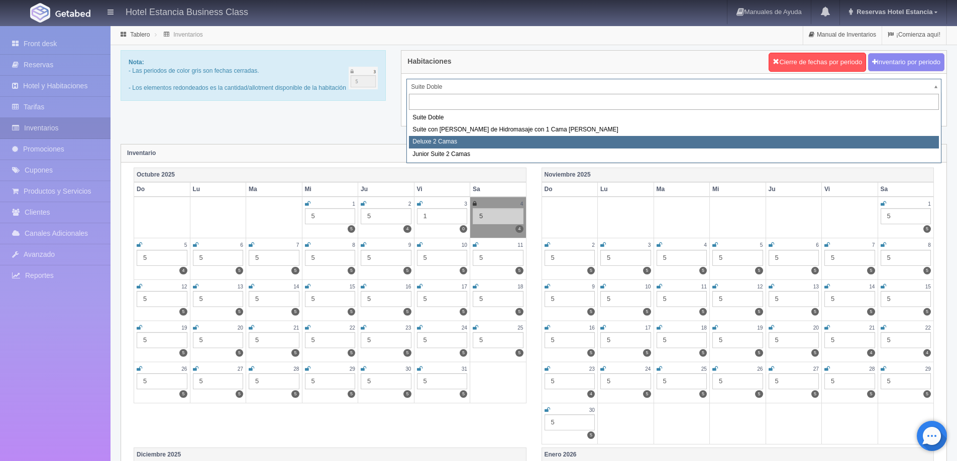
select select "2134"
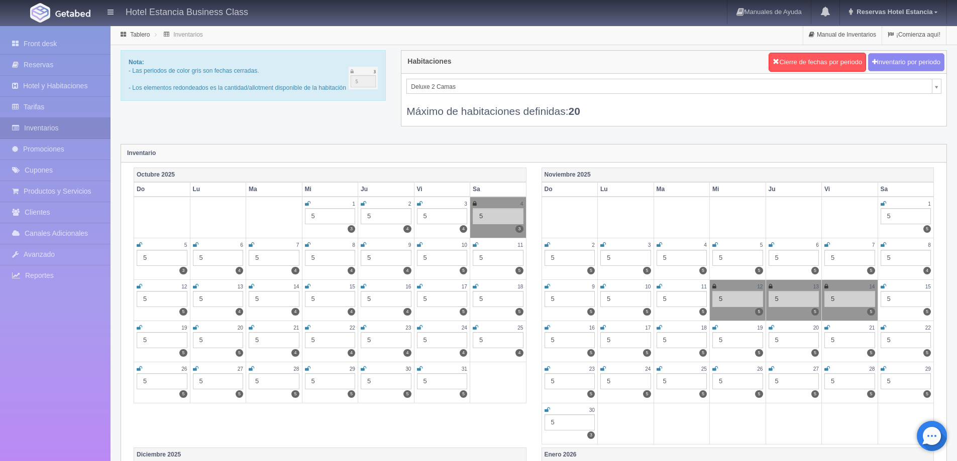
click at [364, 203] on icon at bounding box center [364, 204] width 6 height 6
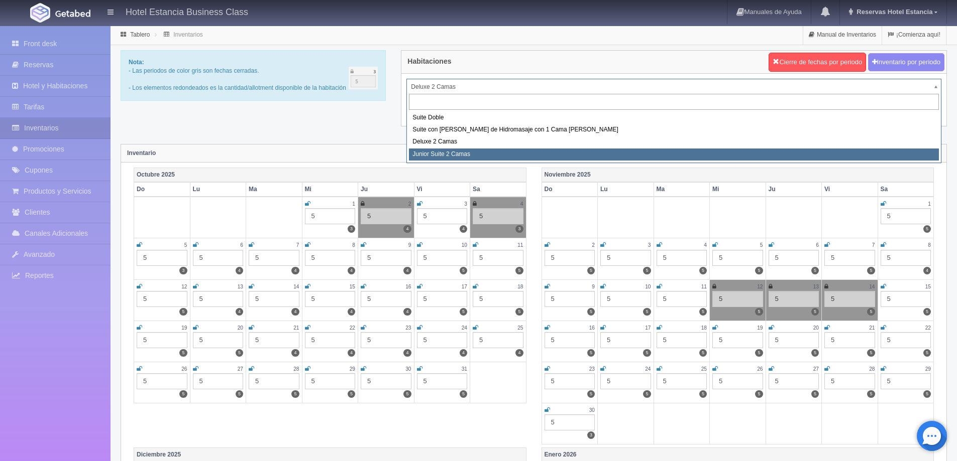
select select "2164"
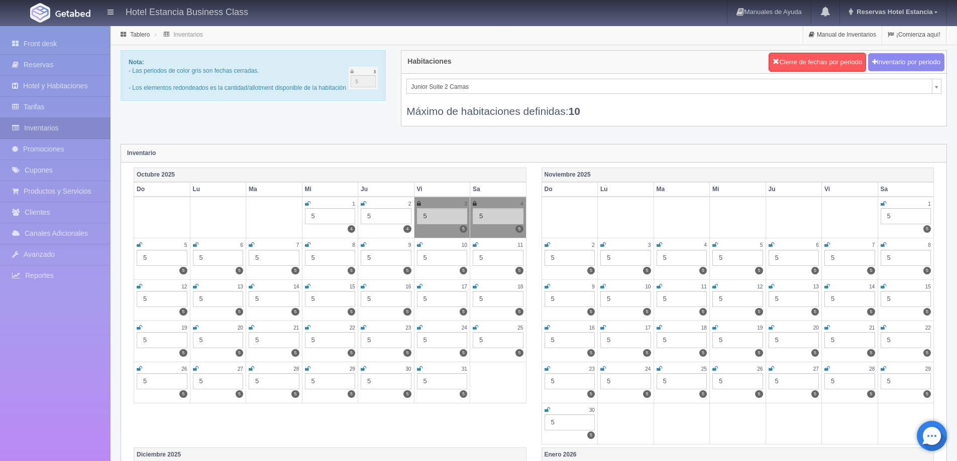
click at [363, 202] on icon at bounding box center [364, 204] width 6 height 6
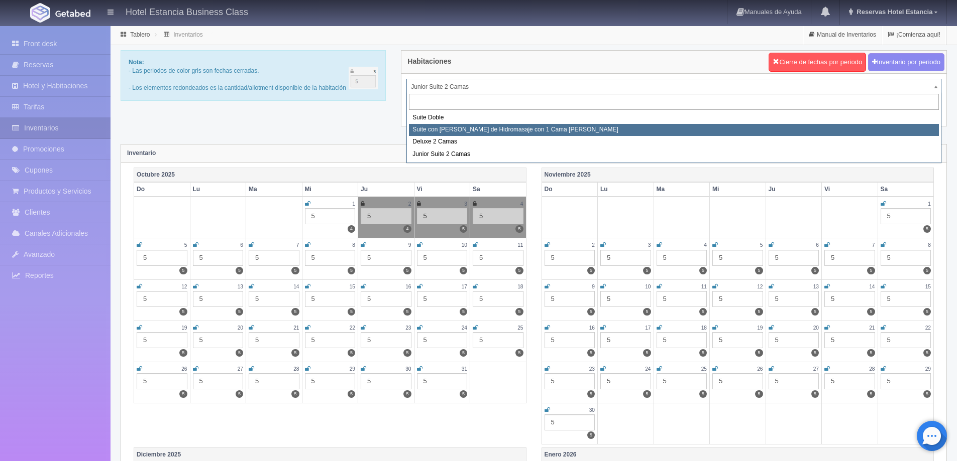
select select "2033"
